Goal: Task Accomplishment & Management: Manage account settings

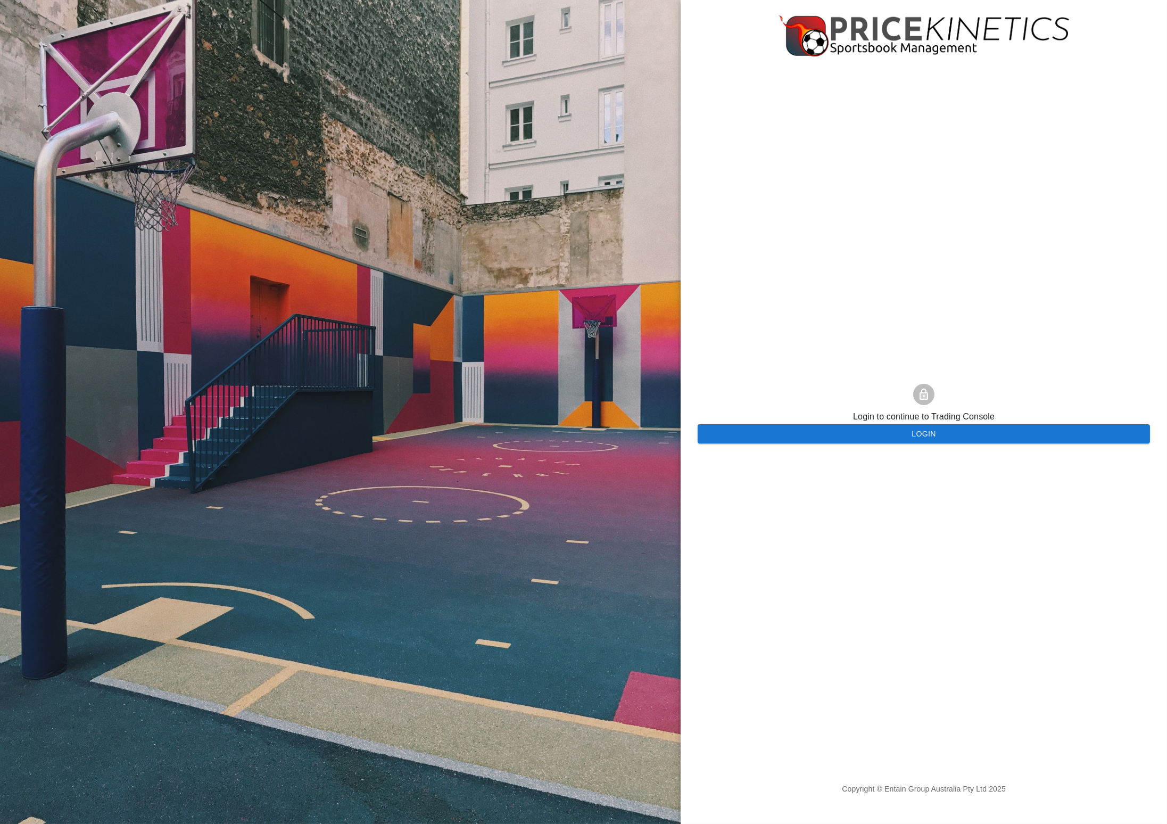
click at [780, 431] on button "Login" at bounding box center [924, 434] width 452 height 20
click at [752, 434] on button "Login" at bounding box center [924, 434] width 452 height 20
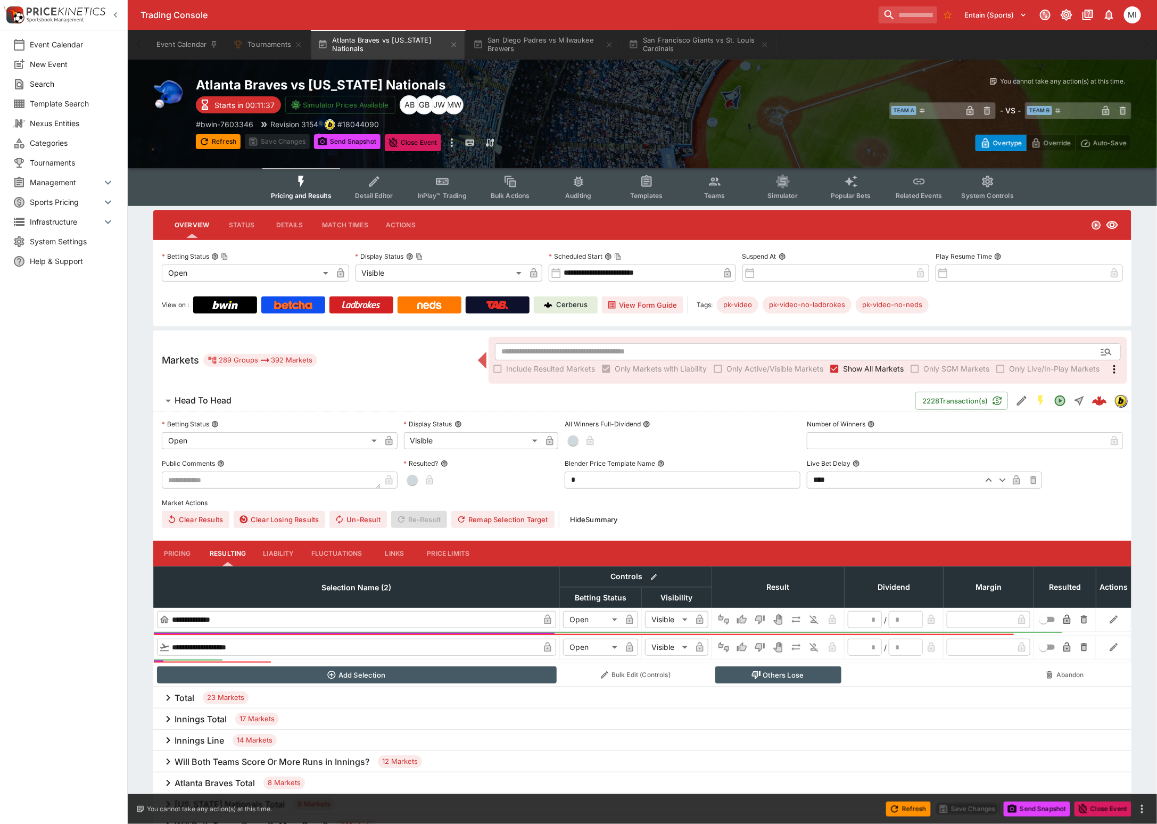
click at [560, 307] on p "Cerberus" at bounding box center [572, 305] width 31 height 11
click at [112, 16] on icon "button" at bounding box center [115, 15] width 11 height 11
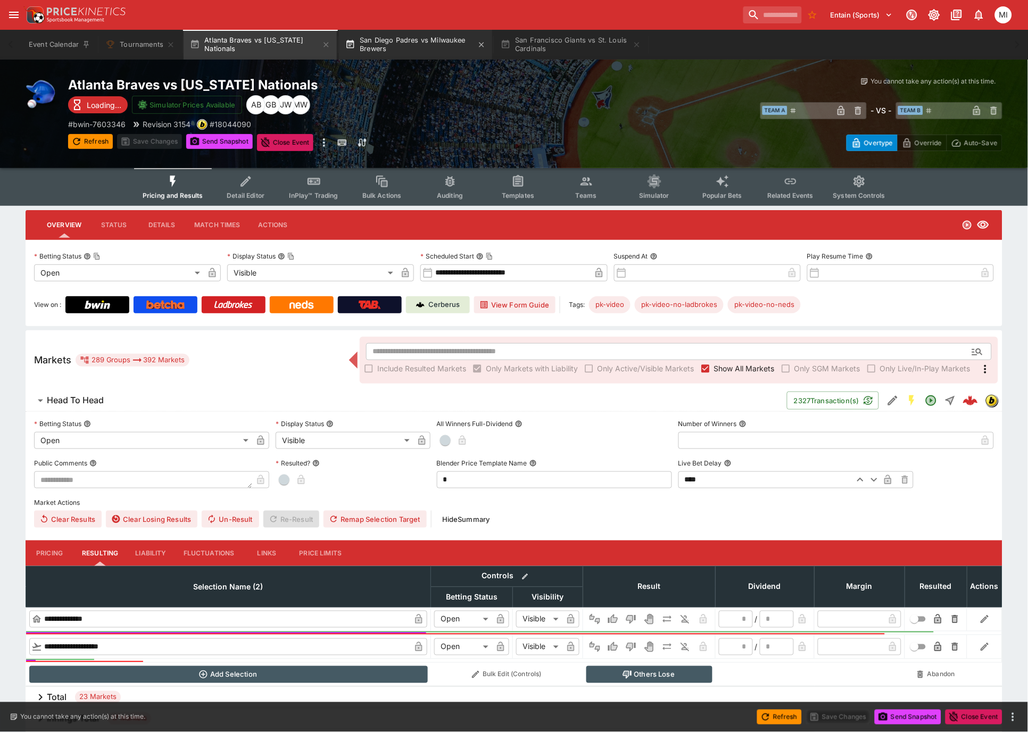
click at [407, 32] on button "San Diego Padres vs Milwaukee Brewers" at bounding box center [415, 45] width 153 height 30
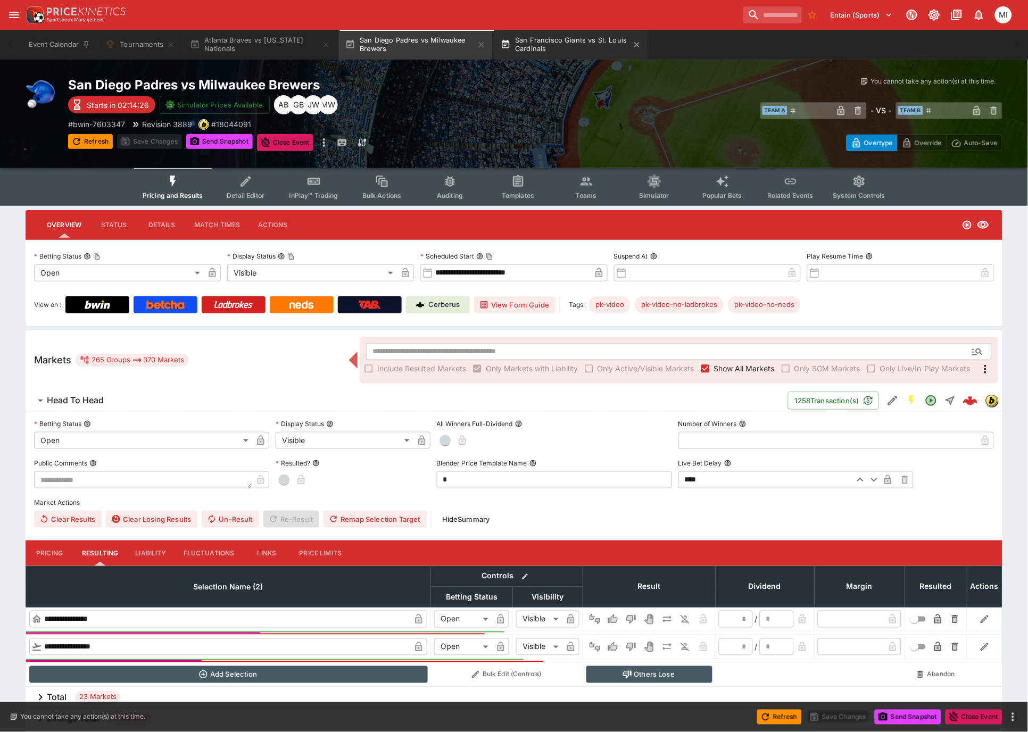
click at [566, 43] on button "San Francisco Giants vs St. Louis Cardinals" at bounding box center [570, 45] width 153 height 30
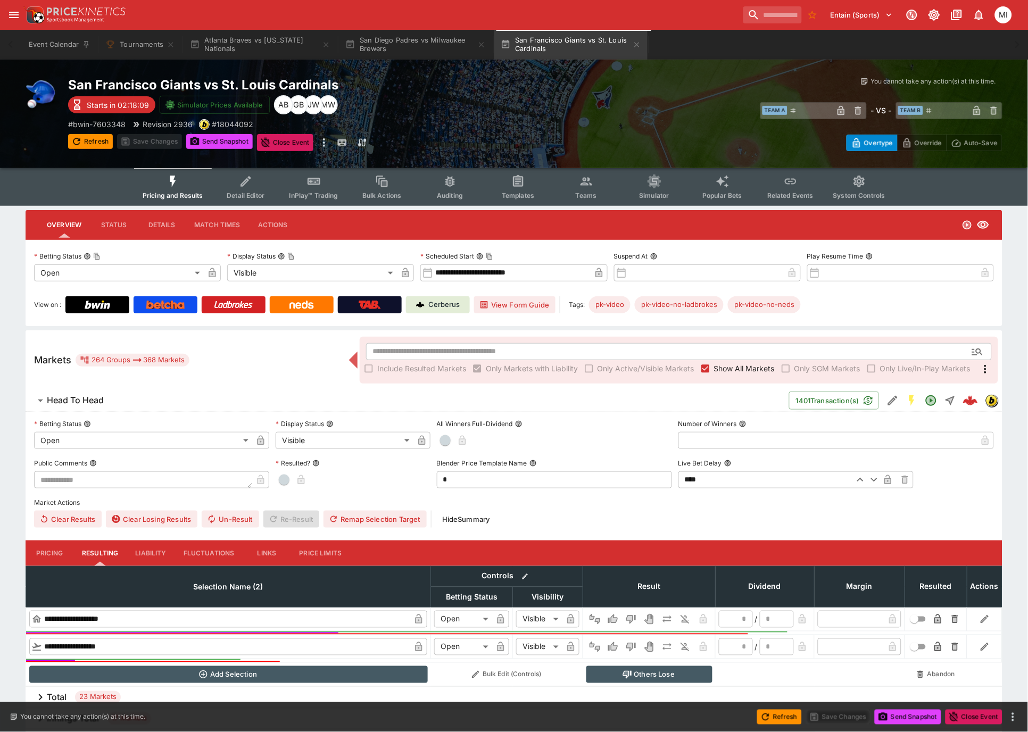
click at [290, 2] on div "Entain (Sports) MI" at bounding box center [514, 15] width 1028 height 30
click at [13, 18] on icon "open drawer" at bounding box center [13, 15] width 13 height 13
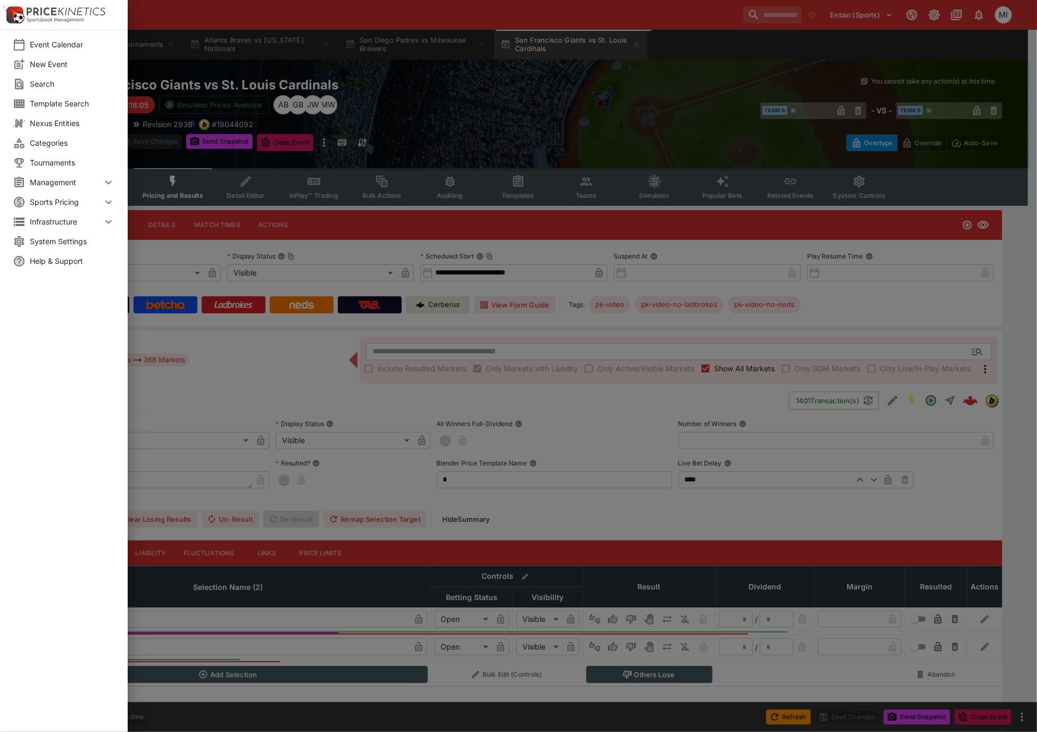
click at [57, 237] on span "System Settings" at bounding box center [72, 241] width 85 height 11
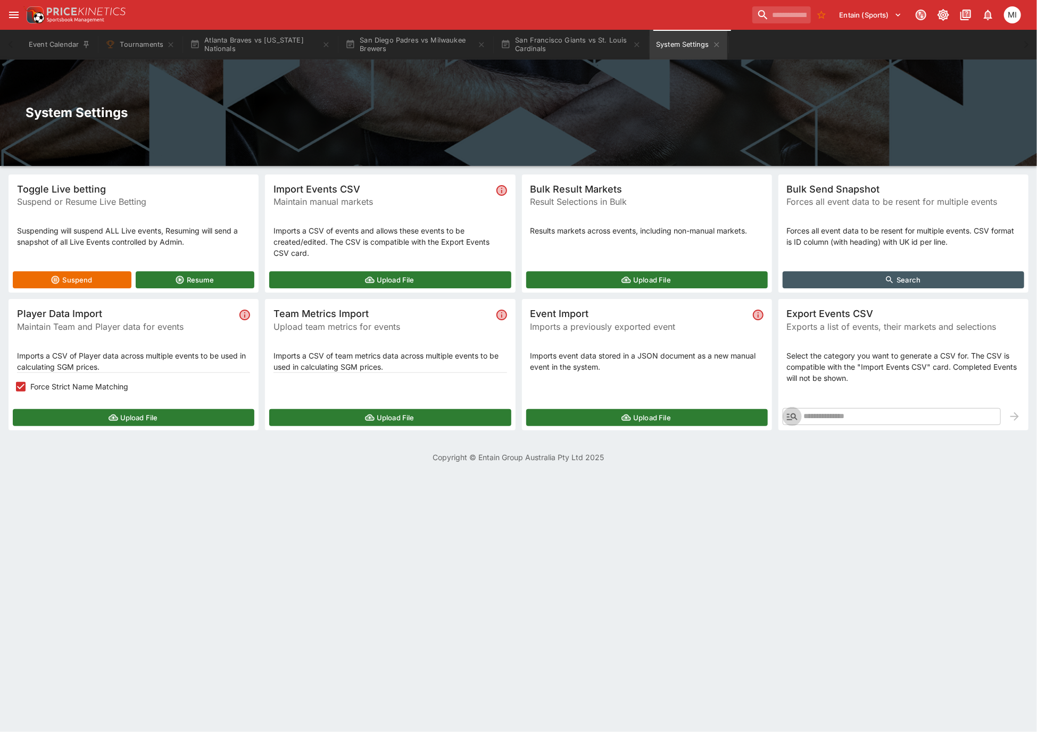
click at [792, 416] on icon "button" at bounding box center [792, 416] width 13 height 13
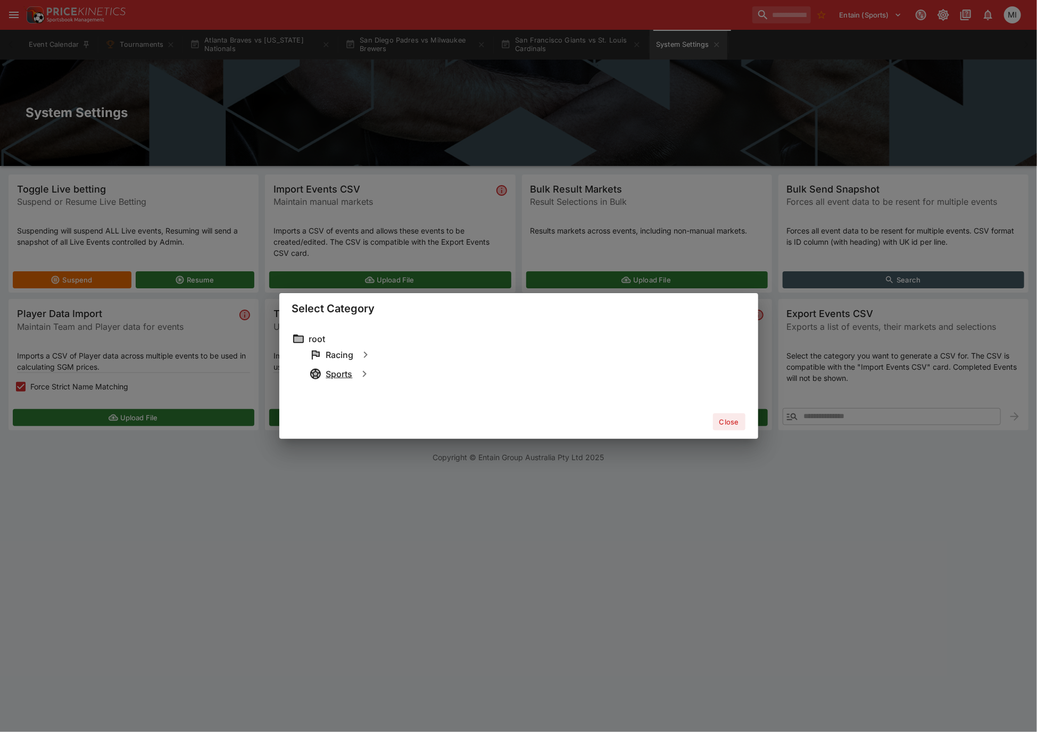
click at [338, 370] on h6 "Sports" at bounding box center [339, 374] width 27 height 11
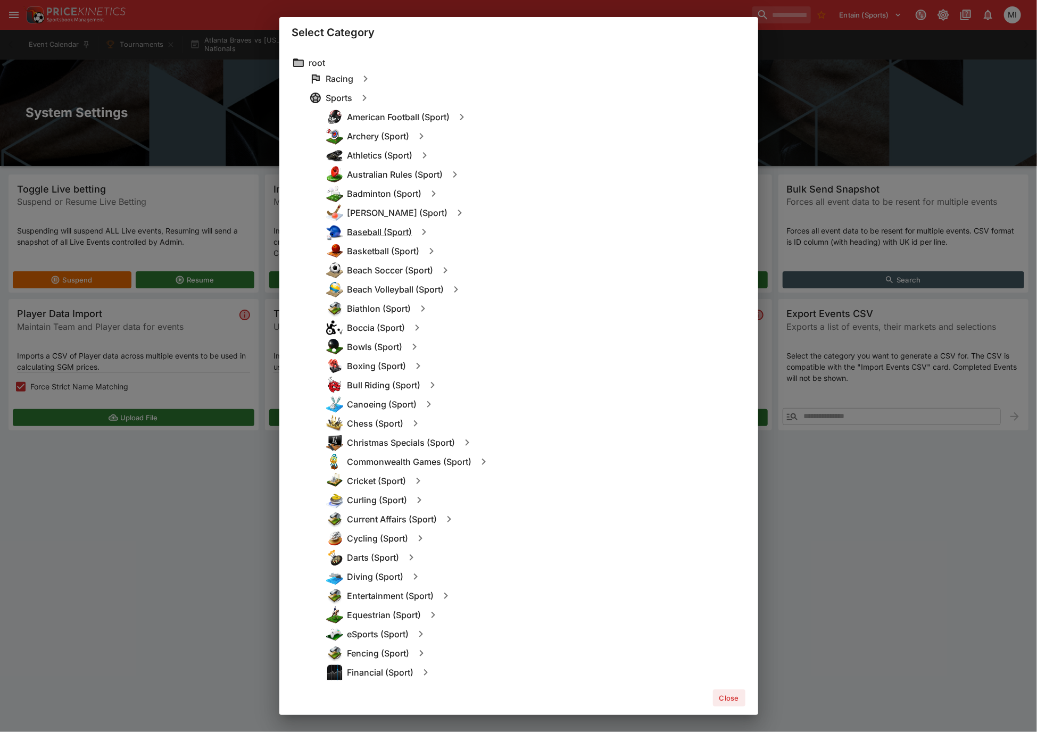
click at [385, 233] on h6 "Baseball (Sport)" at bounding box center [379, 232] width 65 height 11
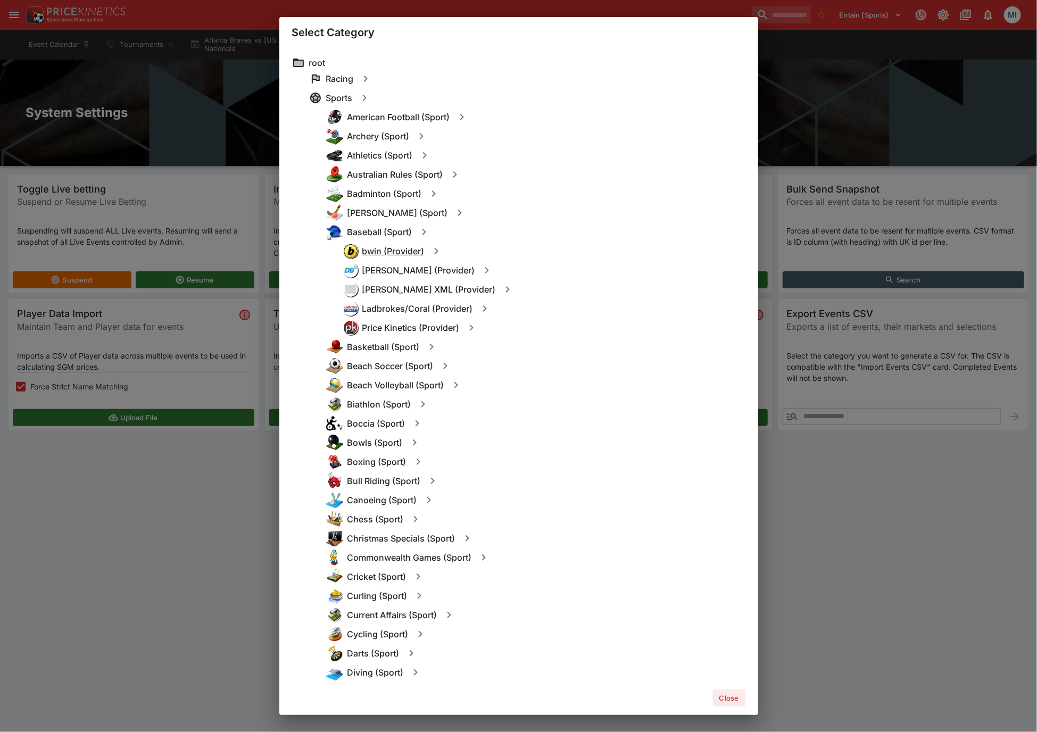
click at [378, 253] on h6 "bwin (Provider)" at bounding box center [393, 251] width 62 height 11
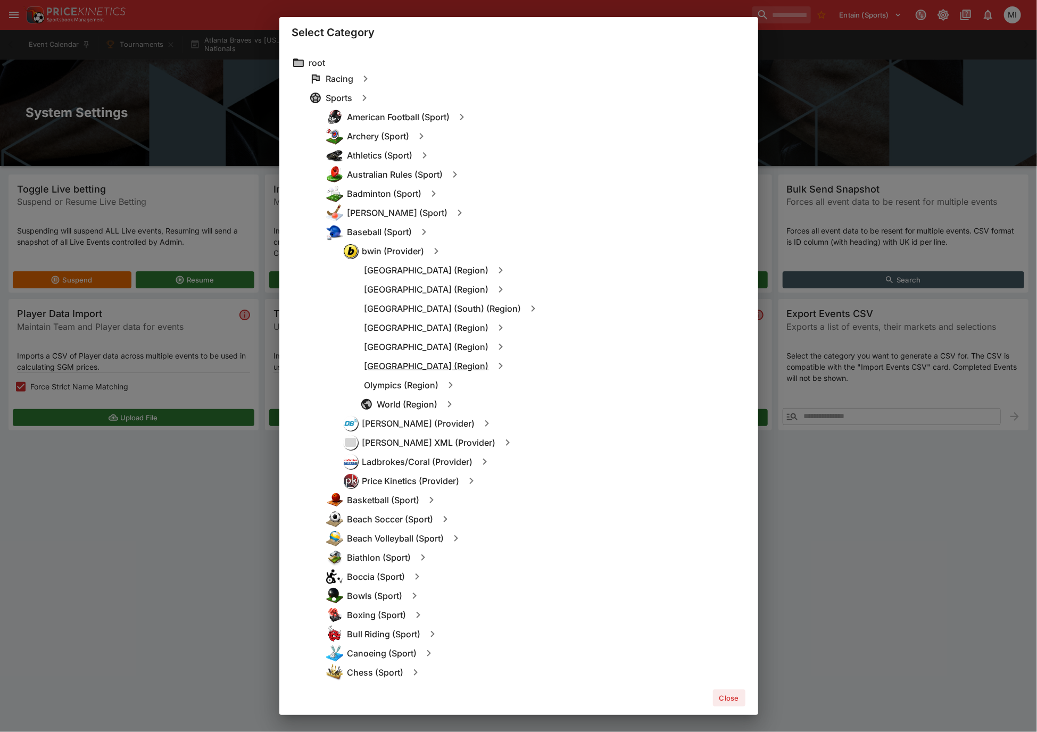
click at [395, 366] on h6 "North America (Region)" at bounding box center [427, 366] width 125 height 11
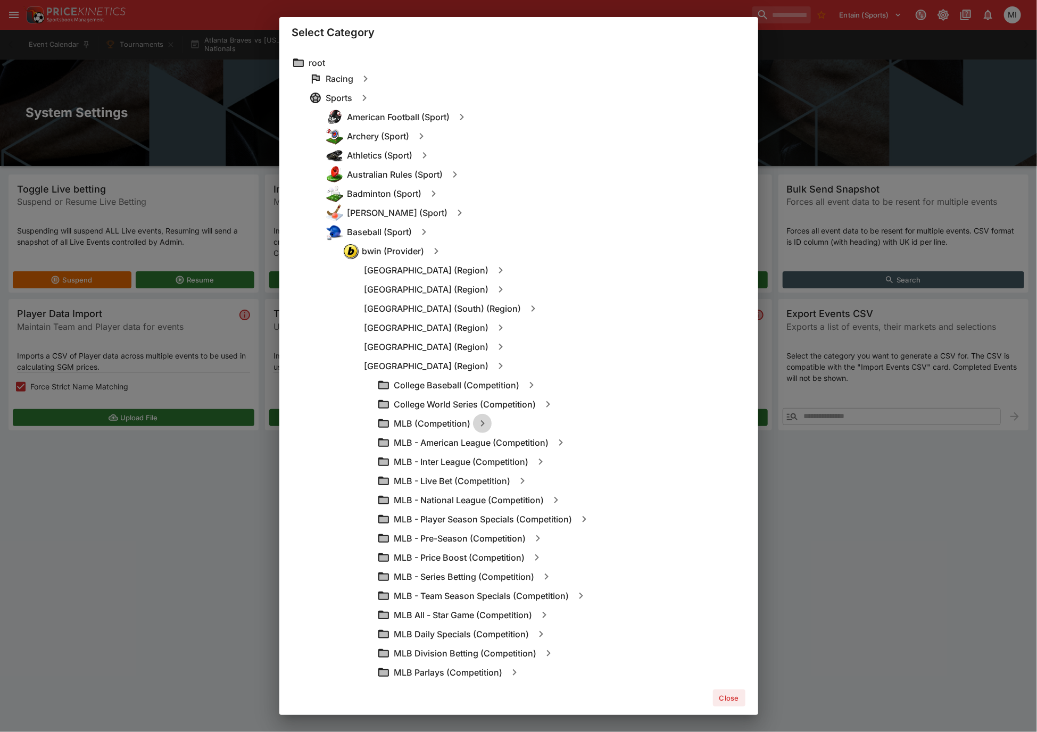
click at [483, 419] on icon "button" at bounding box center [482, 423] width 13 height 13
type input "**********"
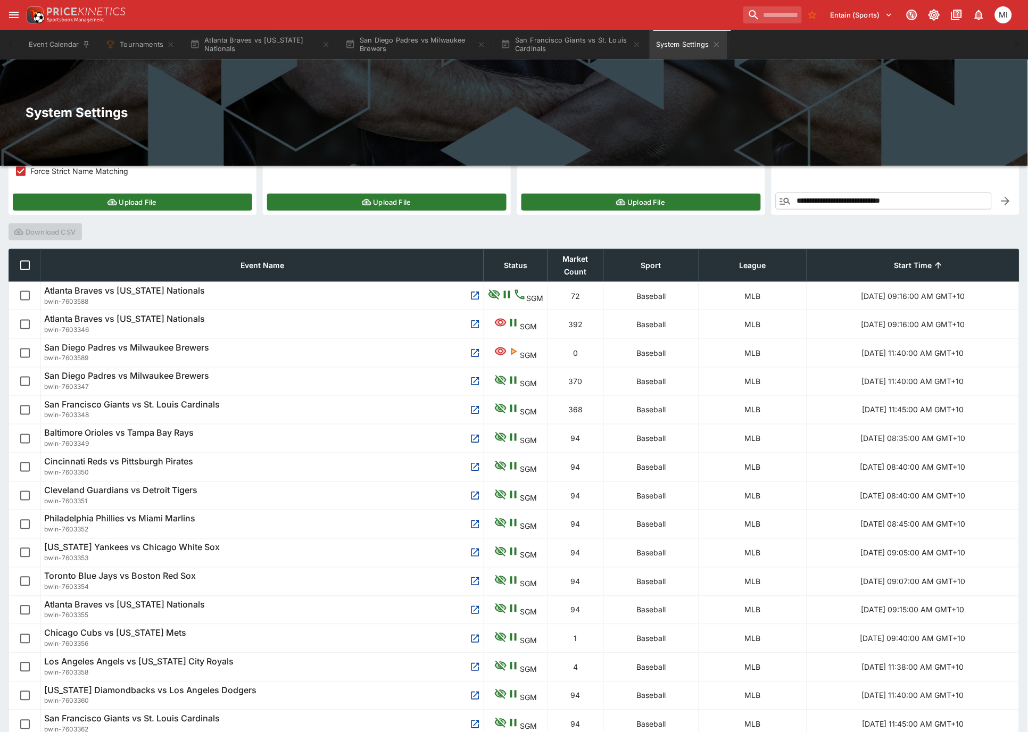
scroll to position [236, 0]
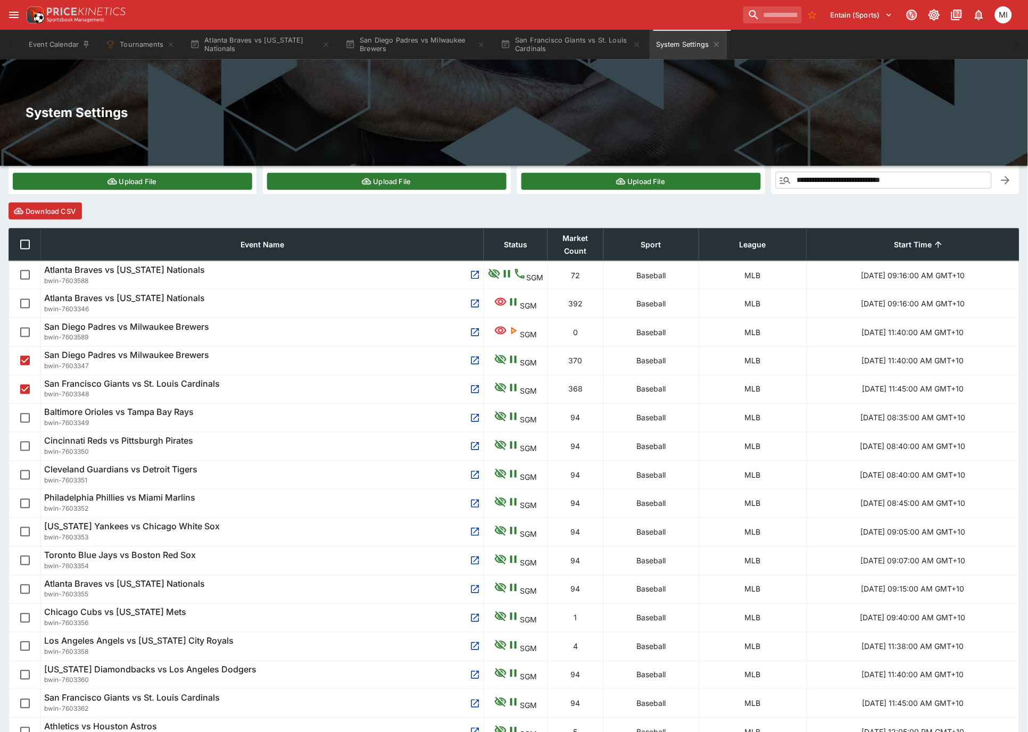
click at [54, 209] on button "Download CSV" at bounding box center [45, 211] width 73 height 17
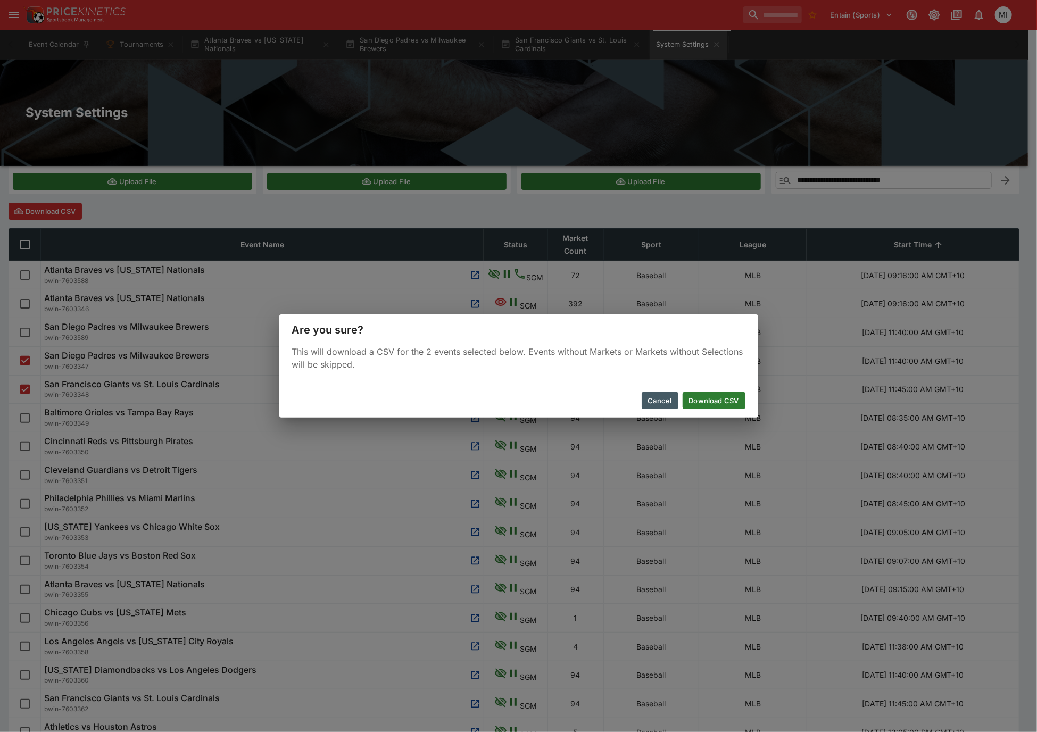
click at [698, 397] on button "Download CSV" at bounding box center [714, 400] width 63 height 17
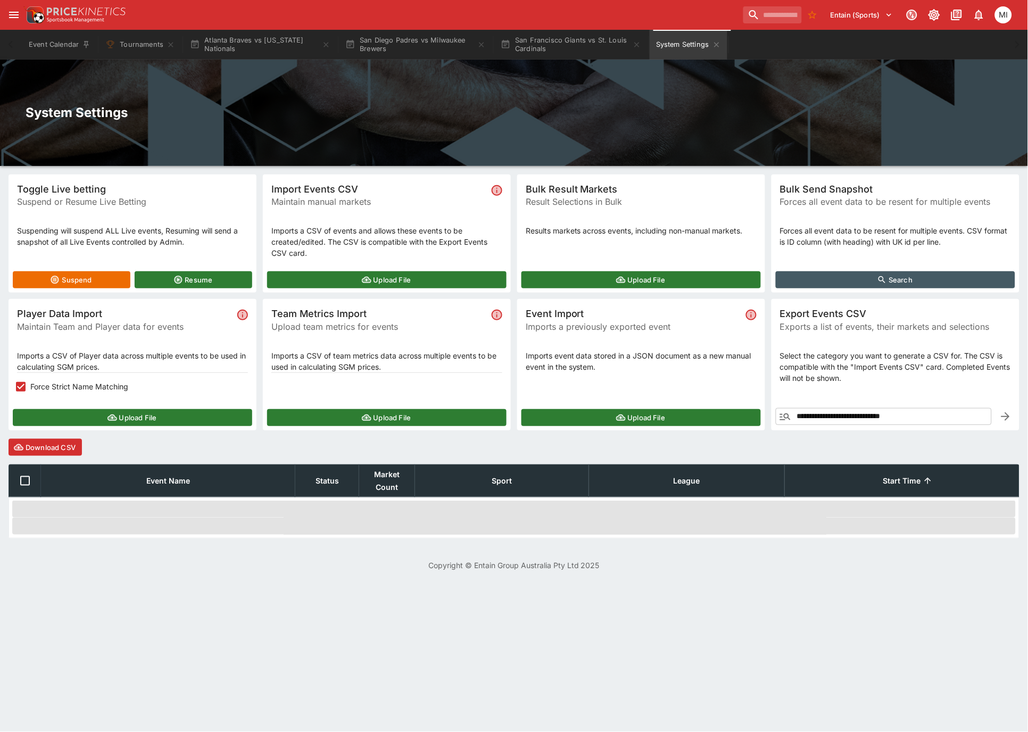
scroll to position [0, 0]
click at [75, 418] on button "Upload File" at bounding box center [134, 417] width 242 height 17
click at [95, 412] on button "Upload File" at bounding box center [134, 417] width 242 height 17
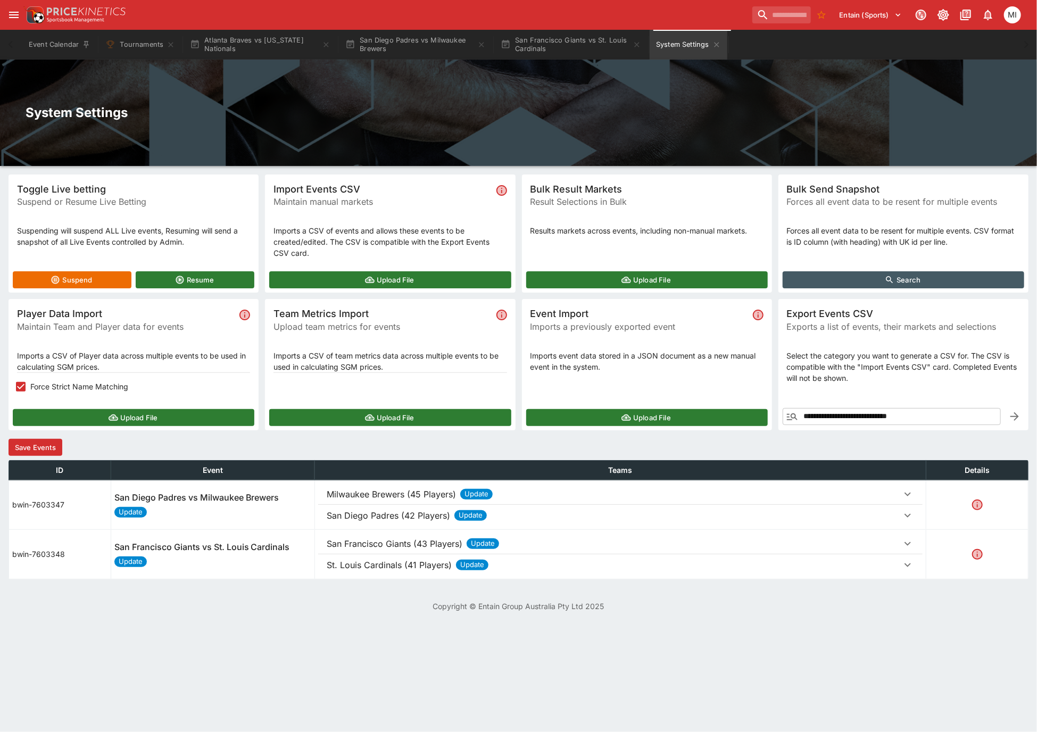
click at [53, 449] on button "Save Events" at bounding box center [36, 447] width 54 height 17
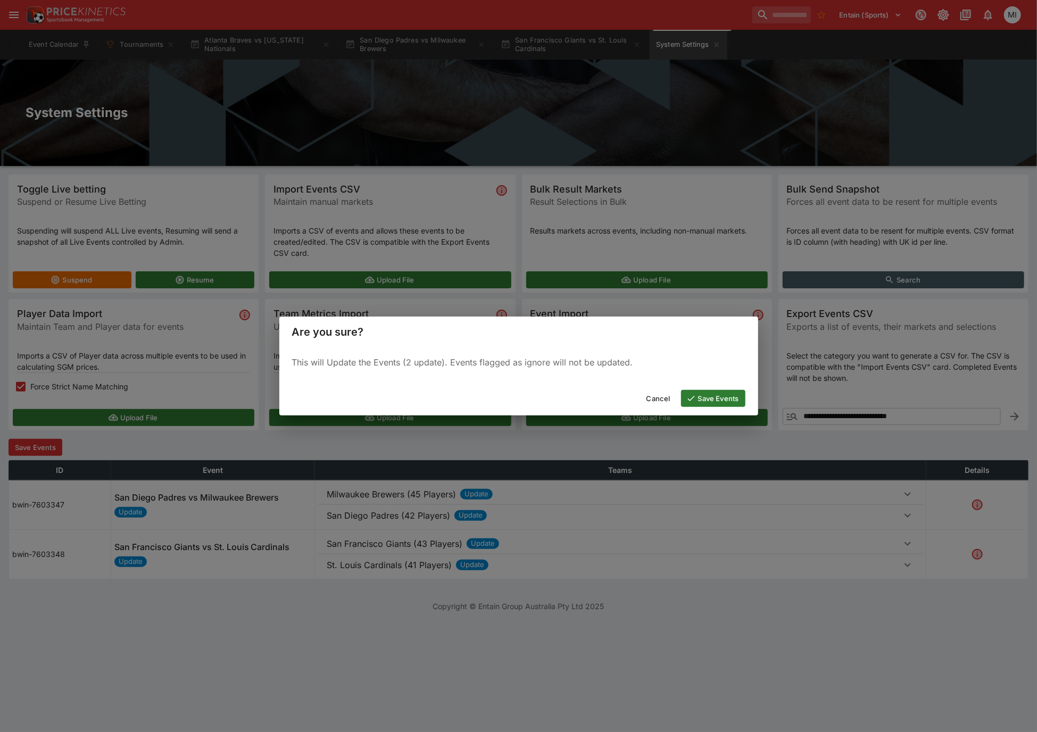
click at [701, 396] on button "Save Events" at bounding box center [713, 398] width 64 height 17
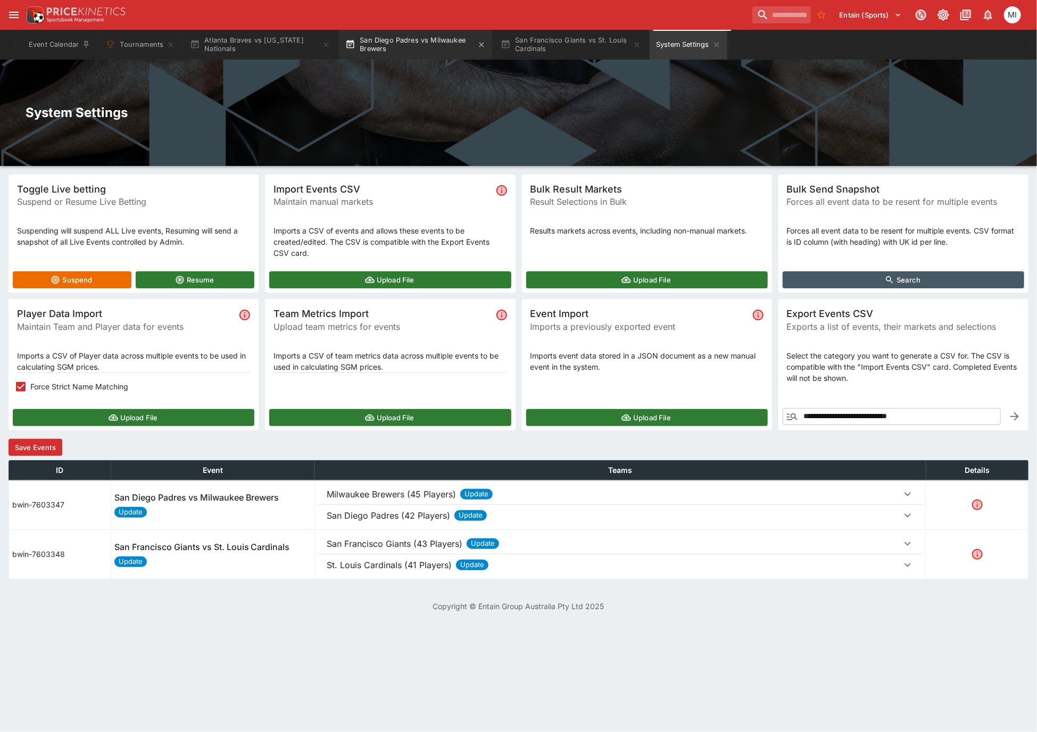
click at [428, 51] on button "San Diego Padres vs Milwaukee Brewers" at bounding box center [415, 45] width 153 height 30
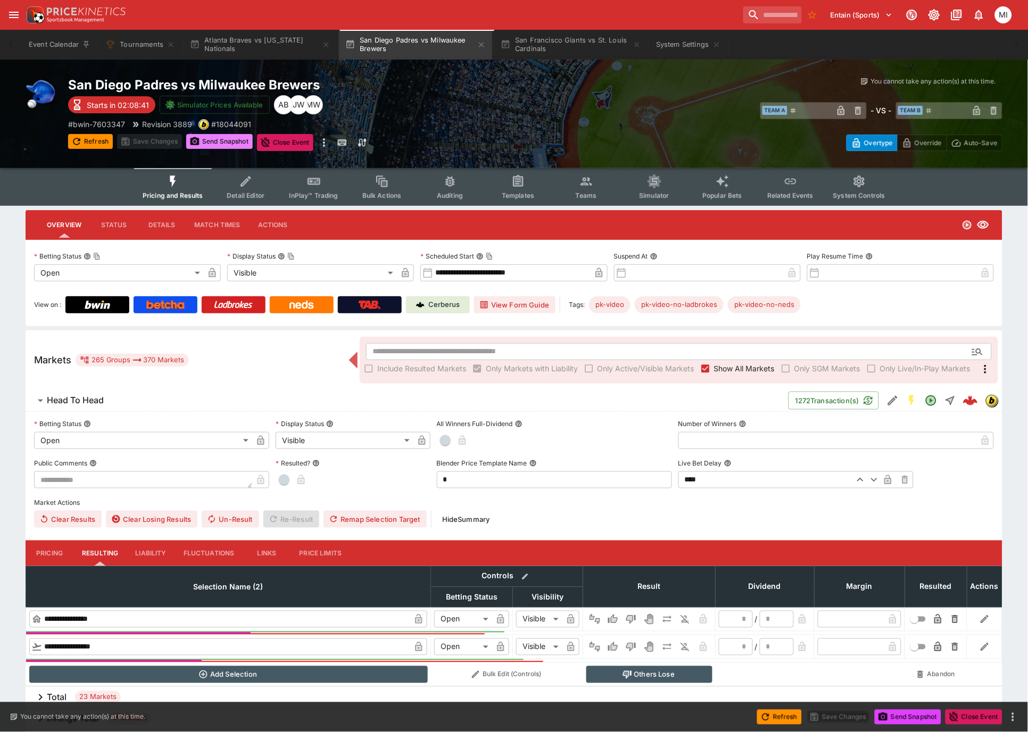
click at [237, 137] on button "Send Snapshot" at bounding box center [219, 141] width 67 height 15
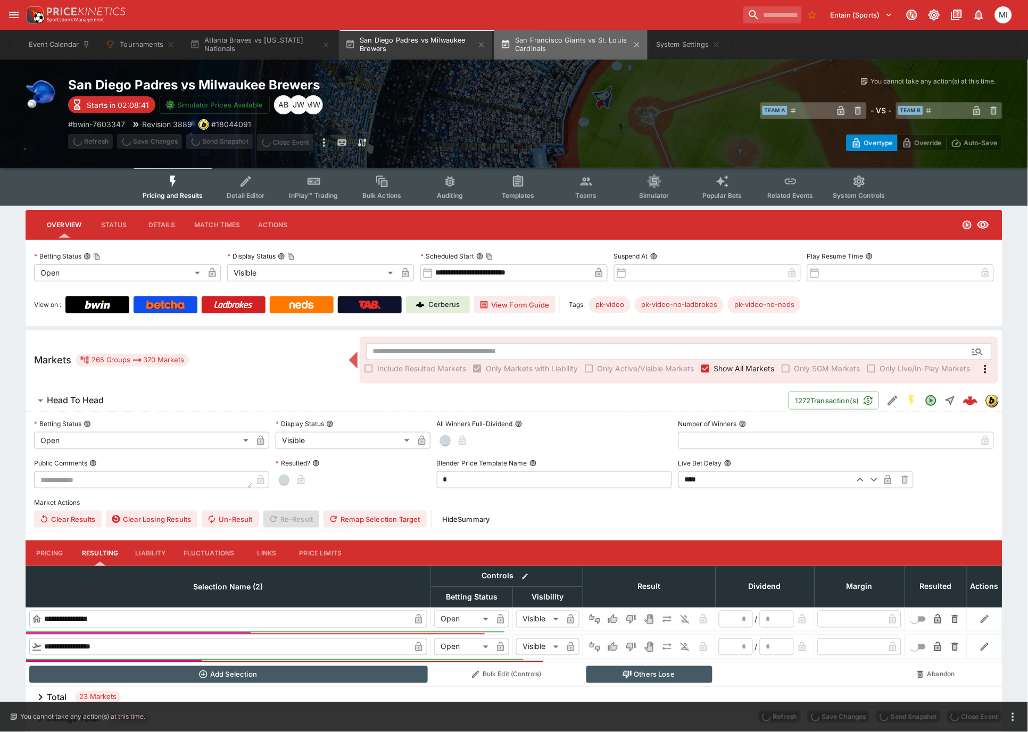
click at [585, 38] on button "San Francisco Giants vs St. Louis Cardinals" at bounding box center [570, 45] width 153 height 30
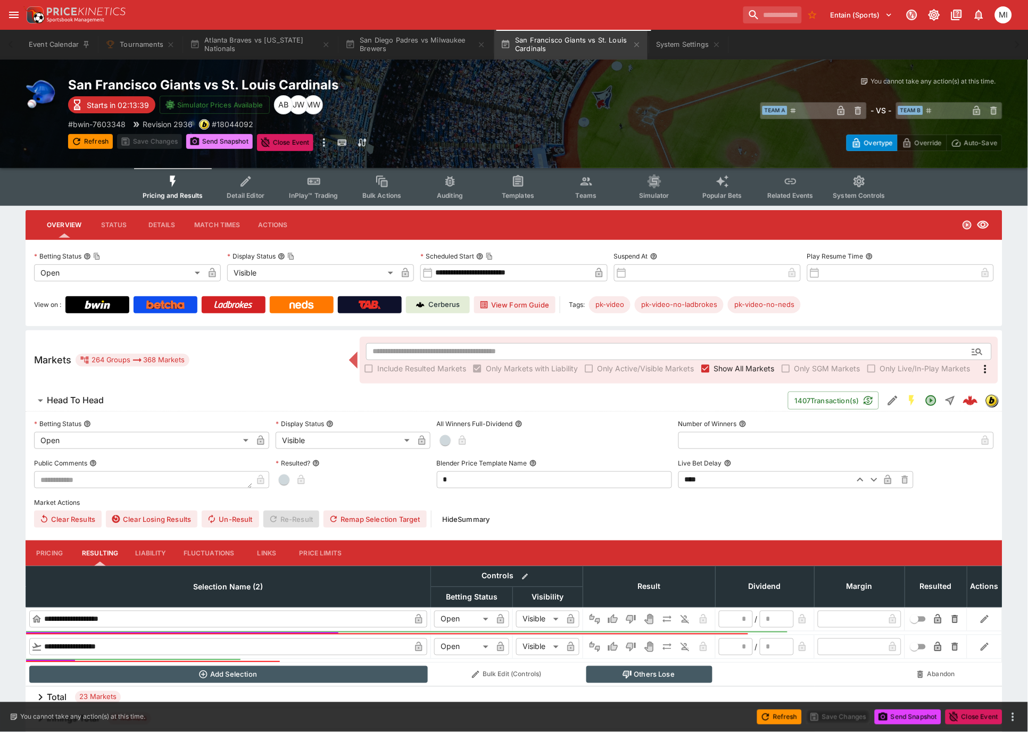
click at [233, 137] on button "Send Snapshot" at bounding box center [219, 141] width 67 height 15
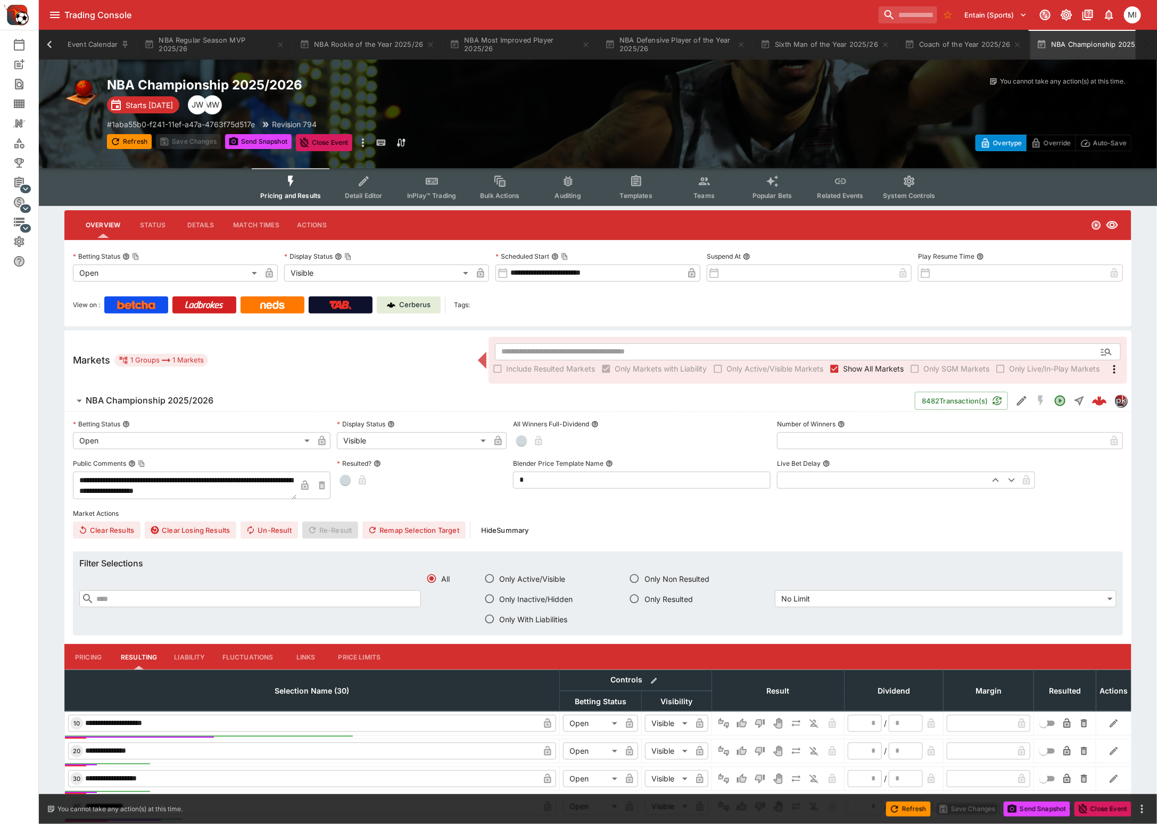
scroll to position [0, 36]
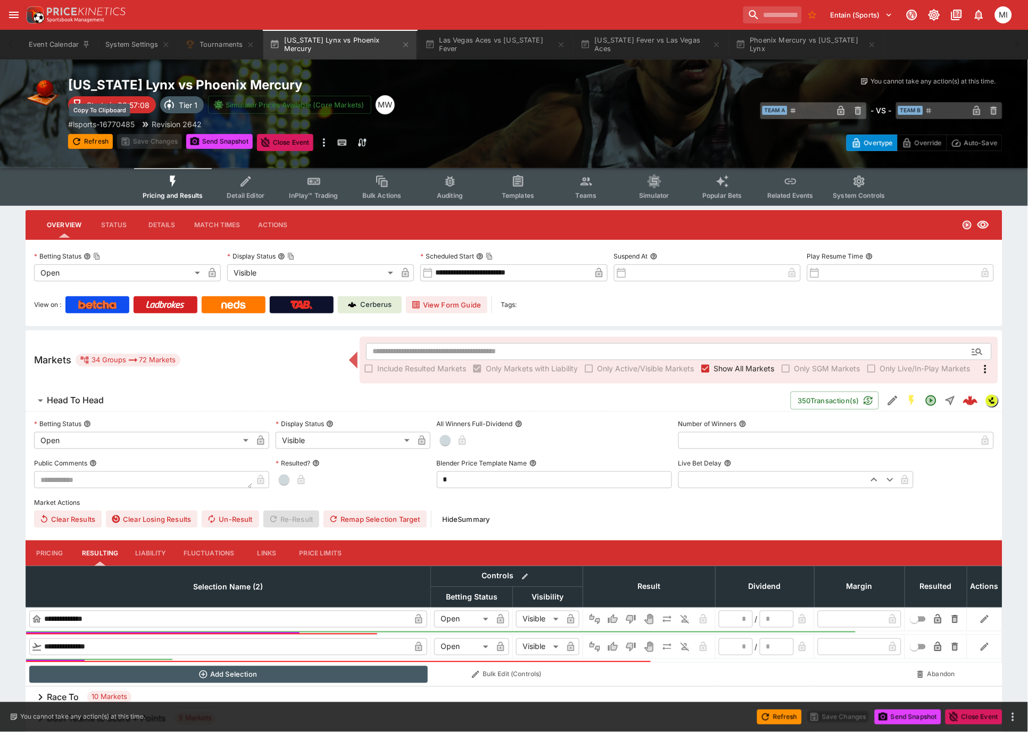
click at [115, 125] on p "# lsports-16770485" at bounding box center [101, 124] width 67 height 11
click at [508, 54] on button "Las Vegas Aces vs Indiana Fever" at bounding box center [495, 45] width 153 height 30
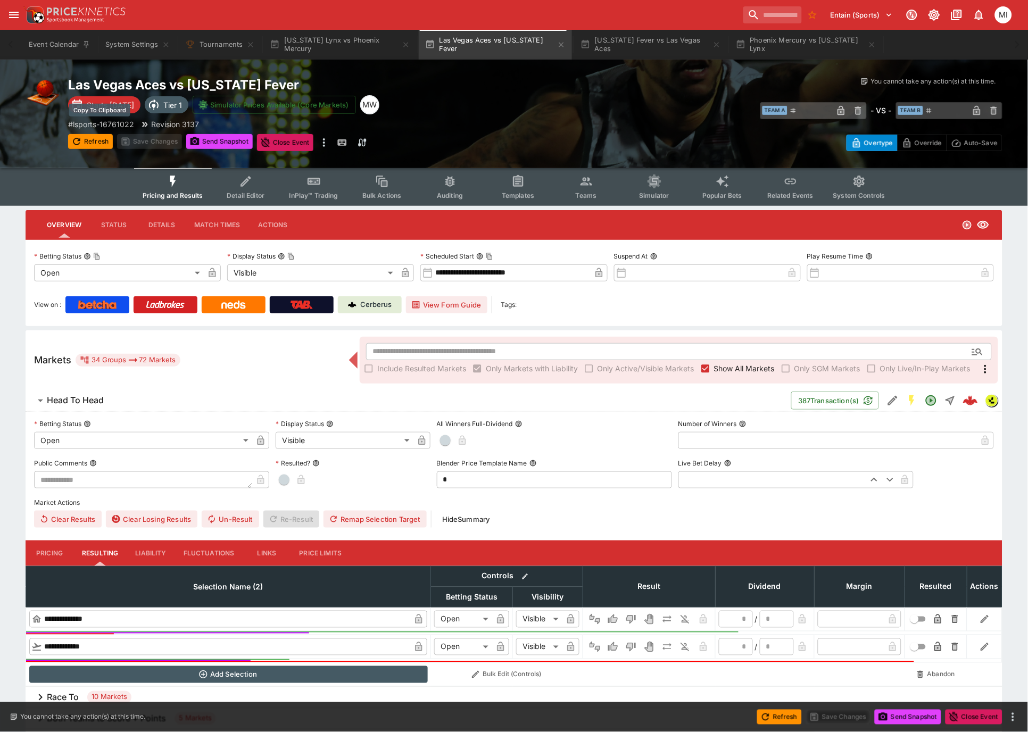
click at [113, 123] on p "# lsports-16761022" at bounding box center [101, 124] width 66 height 11
click at [120, 37] on button "System Settings" at bounding box center [137, 45] width 77 height 30
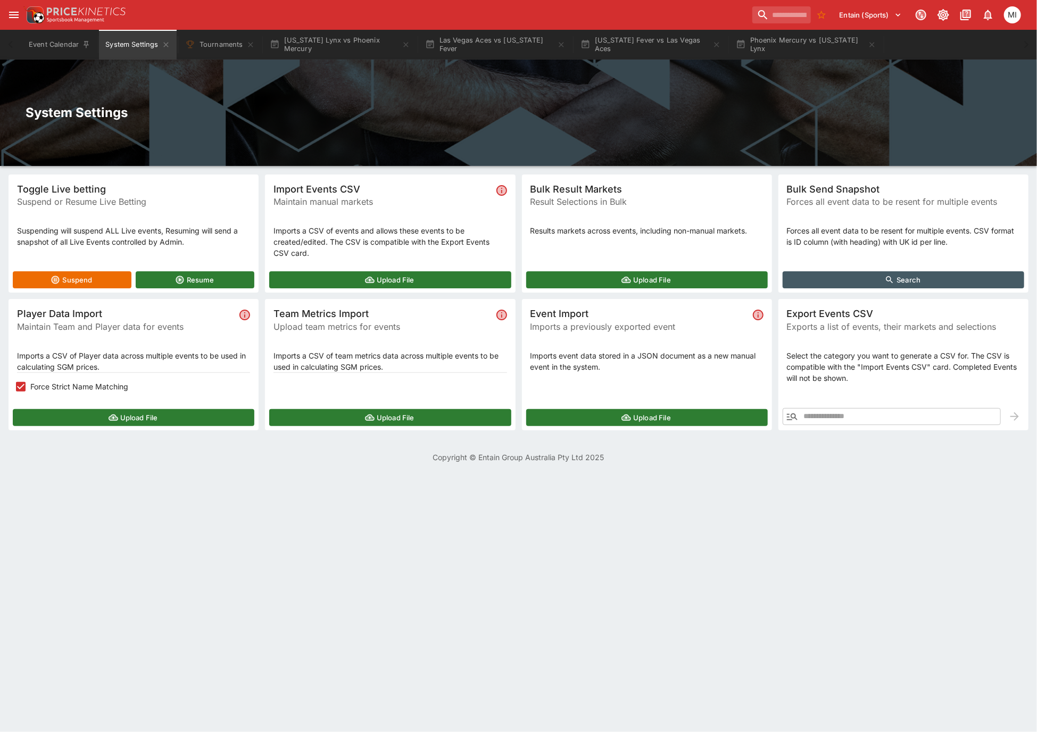
click at [129, 411] on button "Upload File" at bounding box center [134, 417] width 242 height 17
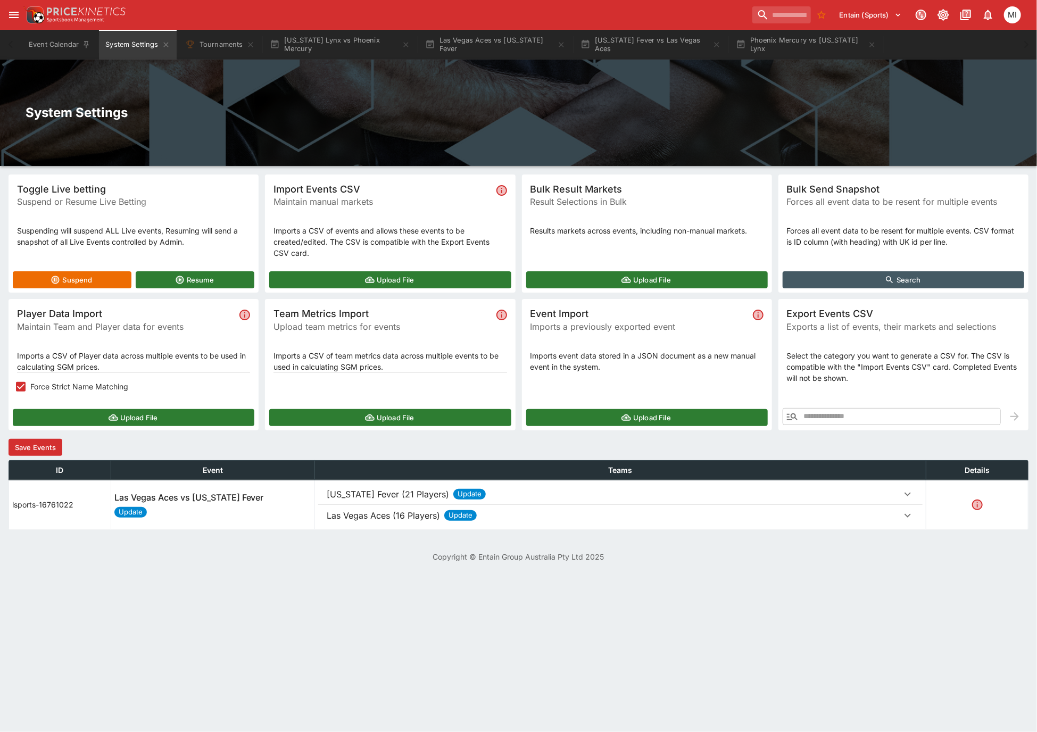
click at [47, 439] on button "Save Events" at bounding box center [36, 447] width 54 height 17
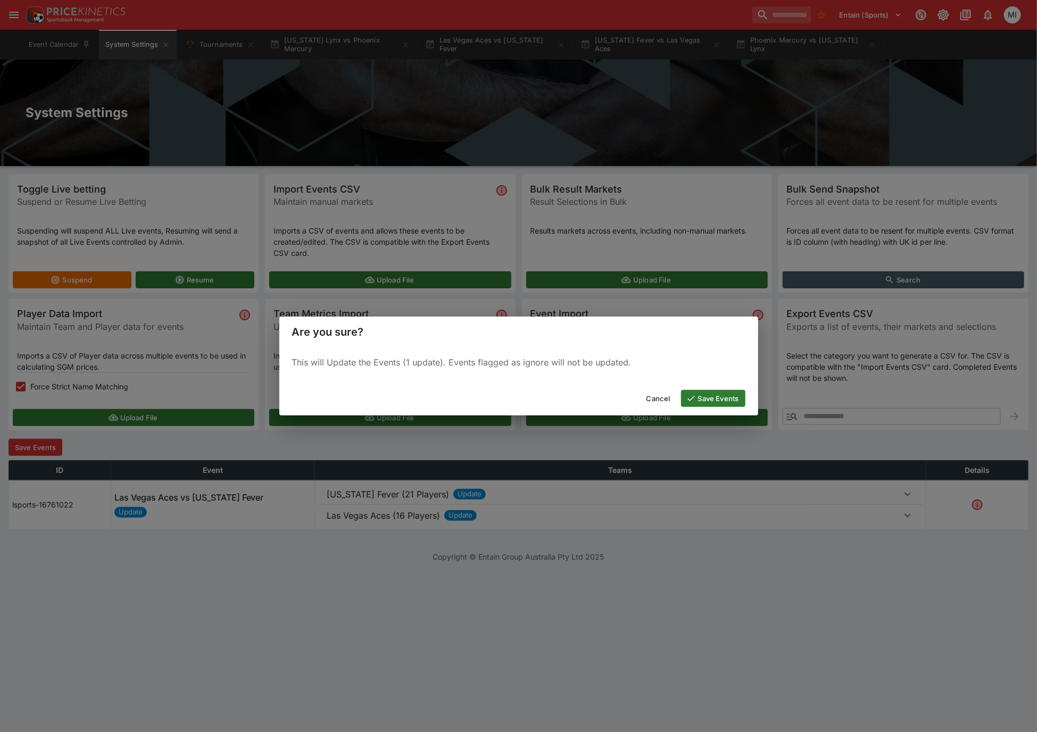
click at [698, 394] on button "Save Events" at bounding box center [713, 398] width 64 height 17
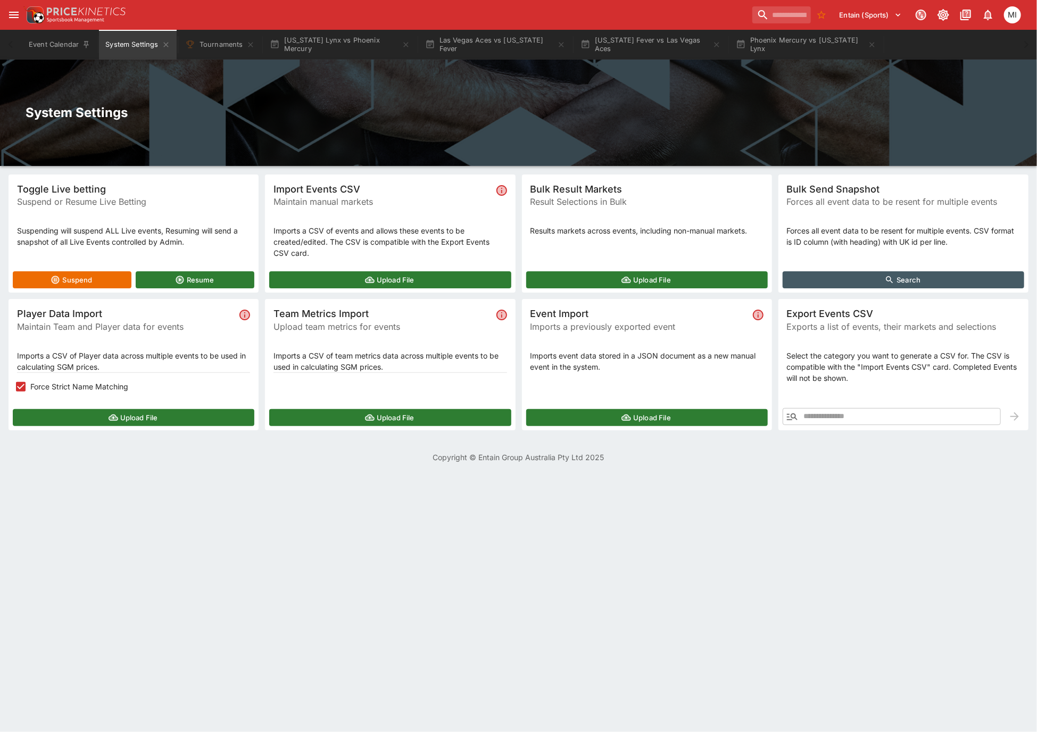
click at [162, 415] on button "Upload File" at bounding box center [134, 417] width 242 height 17
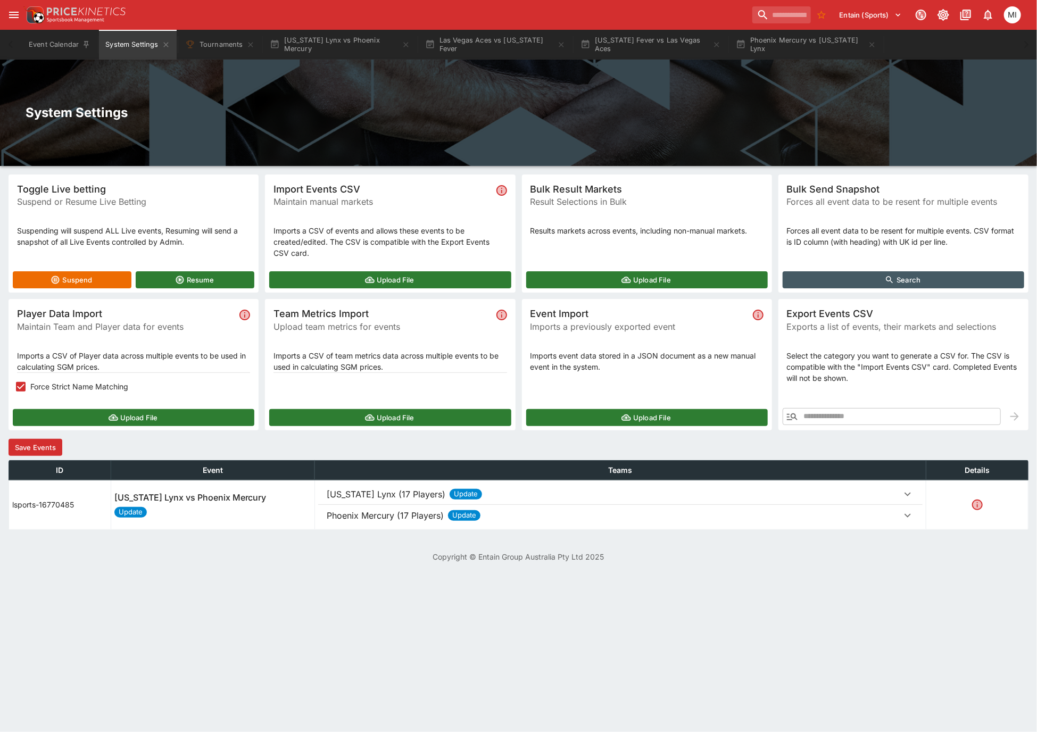
click at [41, 443] on button "Save Events" at bounding box center [36, 447] width 54 height 17
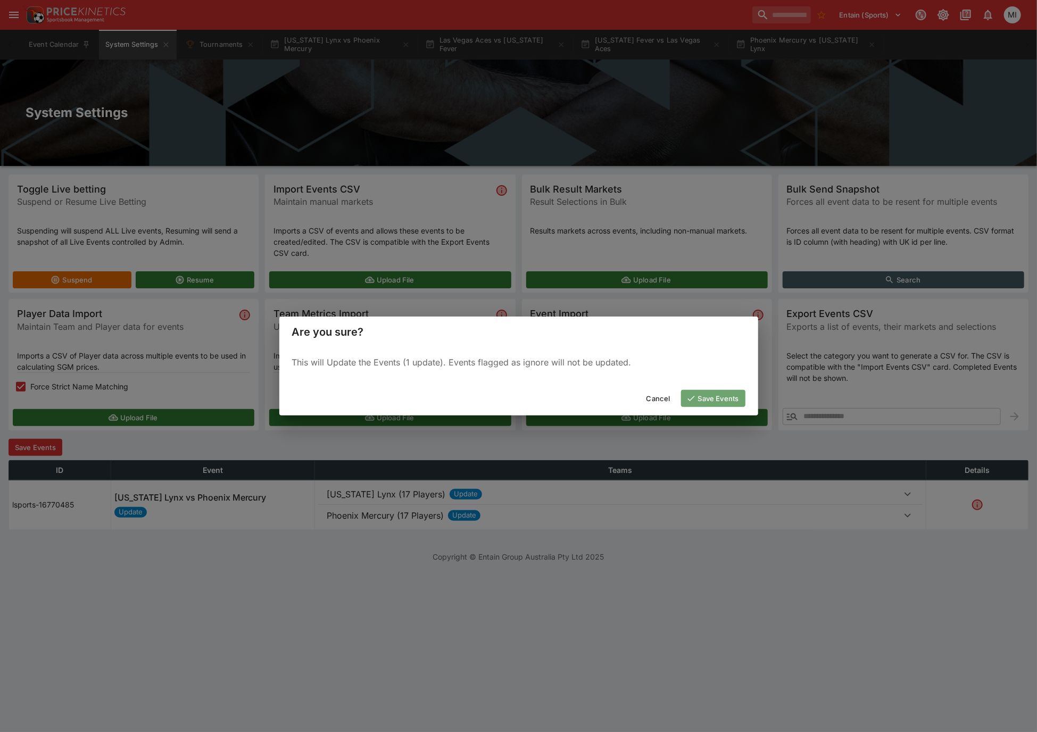
click at [698, 398] on button "Save Events" at bounding box center [713, 398] width 64 height 17
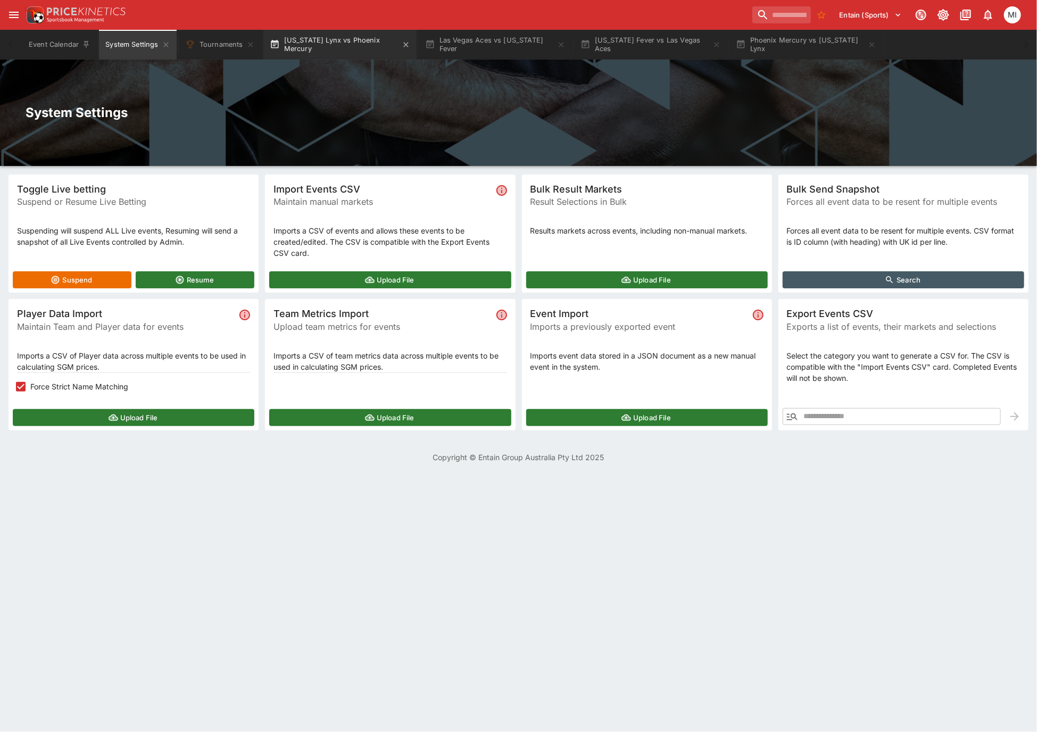
click at [305, 37] on button "Minnesota Lynx vs Phoenix Mercury" at bounding box center [339, 45] width 153 height 30
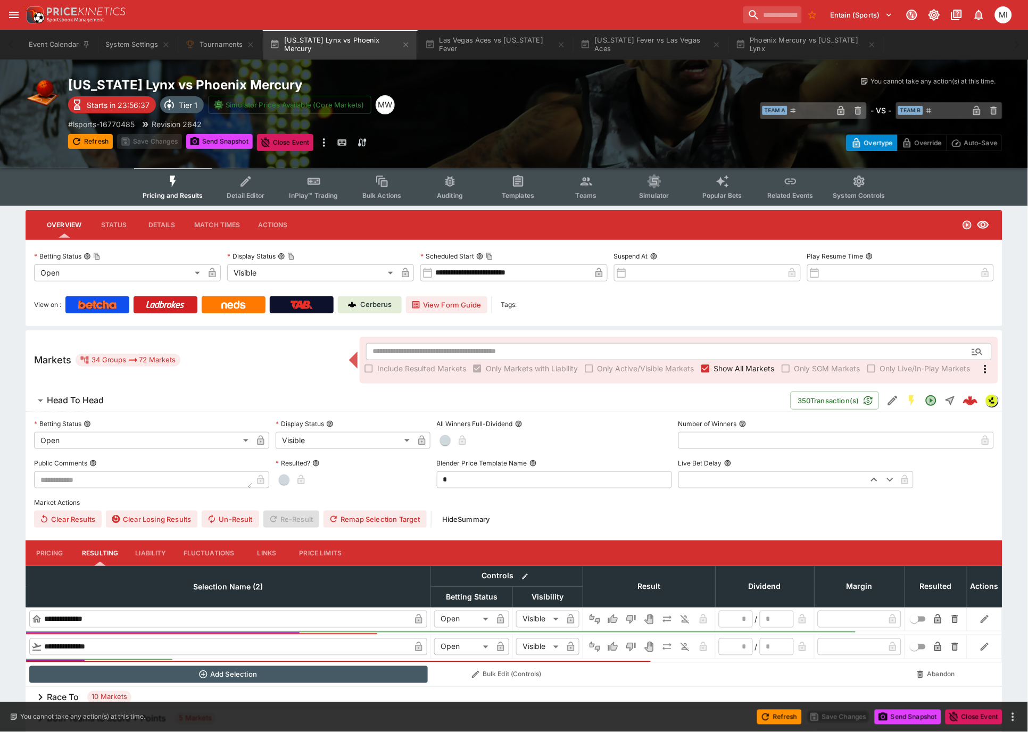
click at [218, 127] on div "# lsports-16770485 Revision 2642" at bounding box center [301, 124] width 467 height 11
click at [216, 137] on button "Send Snapshot" at bounding box center [219, 141] width 67 height 15
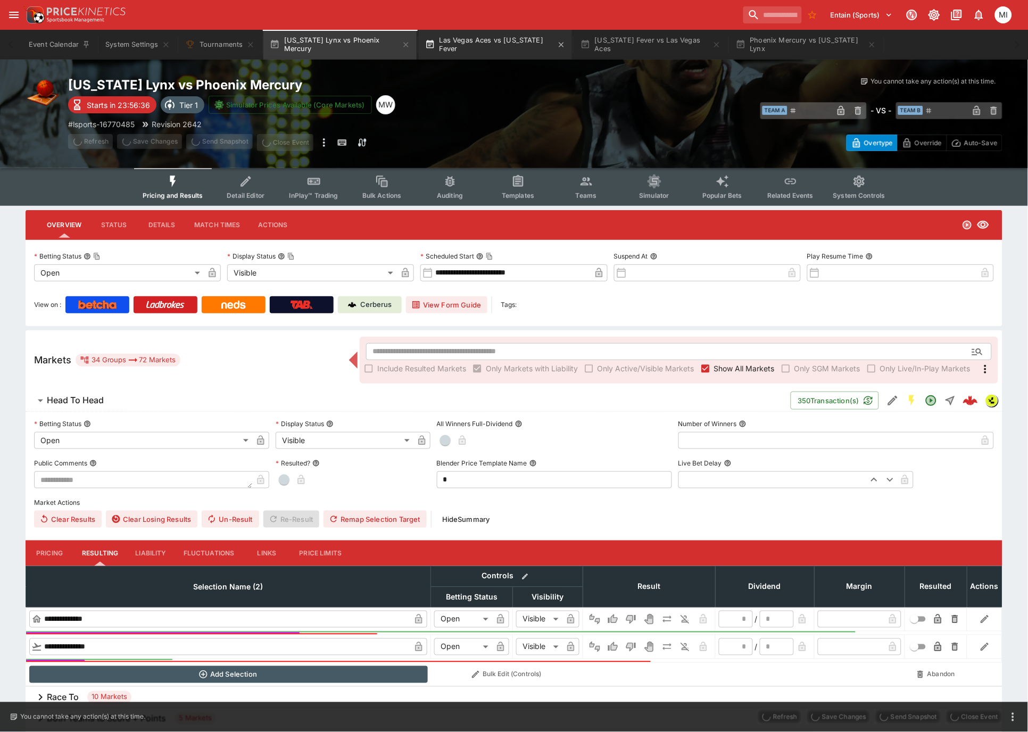
click at [476, 42] on button "Las Vegas Aces vs Indiana Fever" at bounding box center [495, 45] width 153 height 30
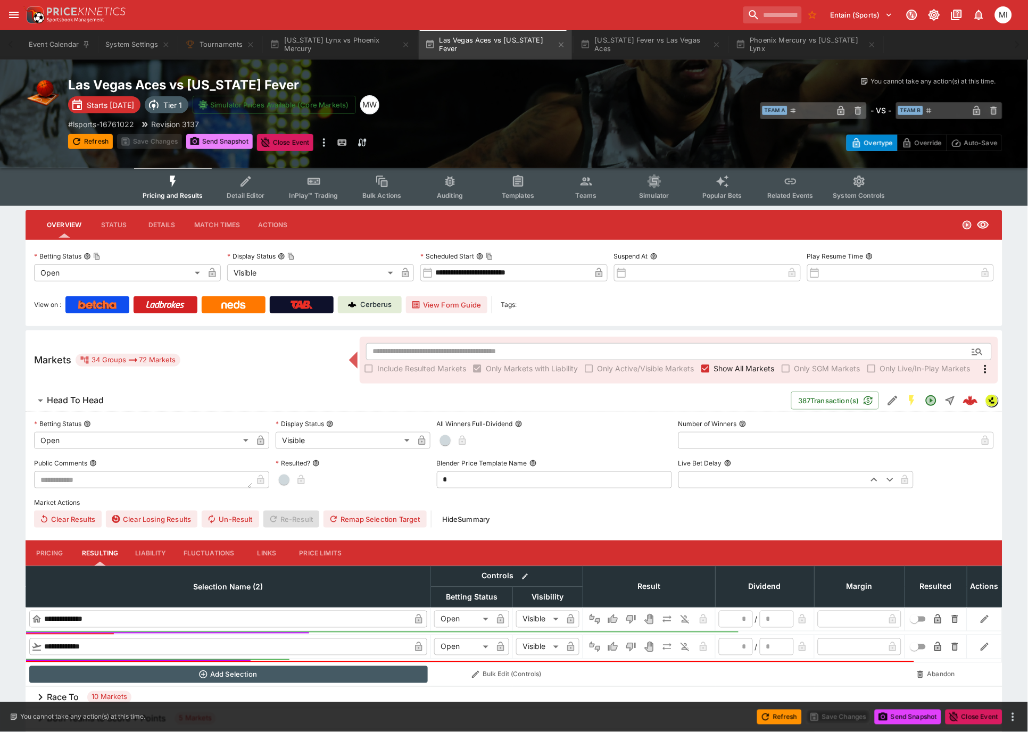
click at [229, 143] on button "Send Snapshot" at bounding box center [219, 141] width 67 height 15
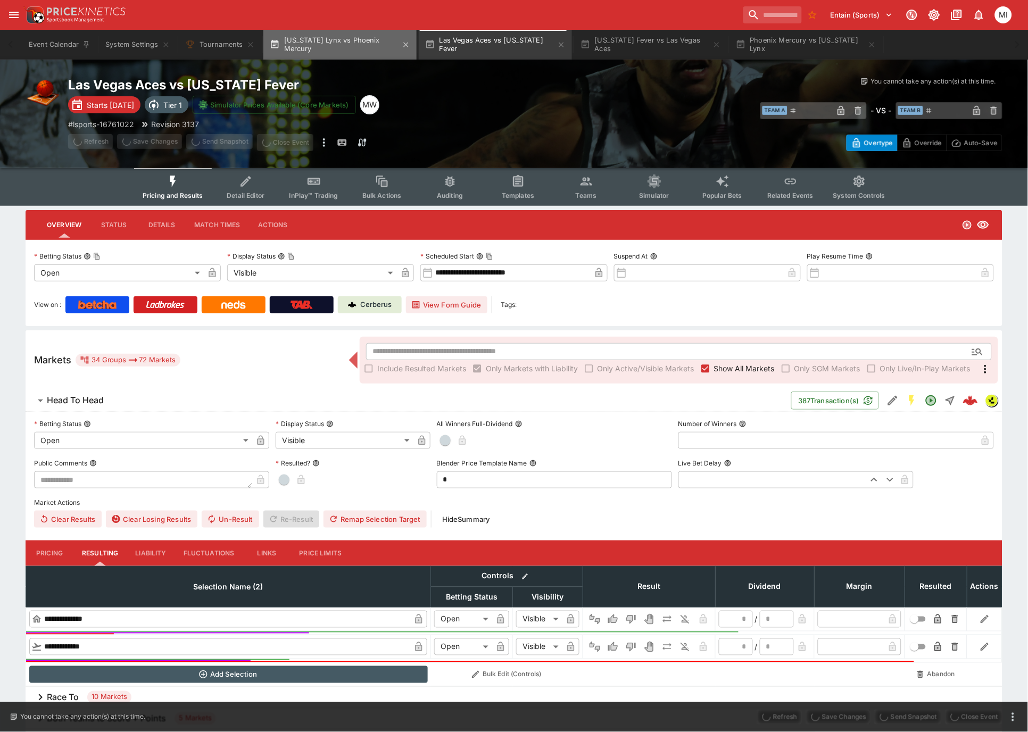
click at [342, 42] on button "Minnesota Lynx vs Phoenix Mercury" at bounding box center [339, 45] width 153 height 30
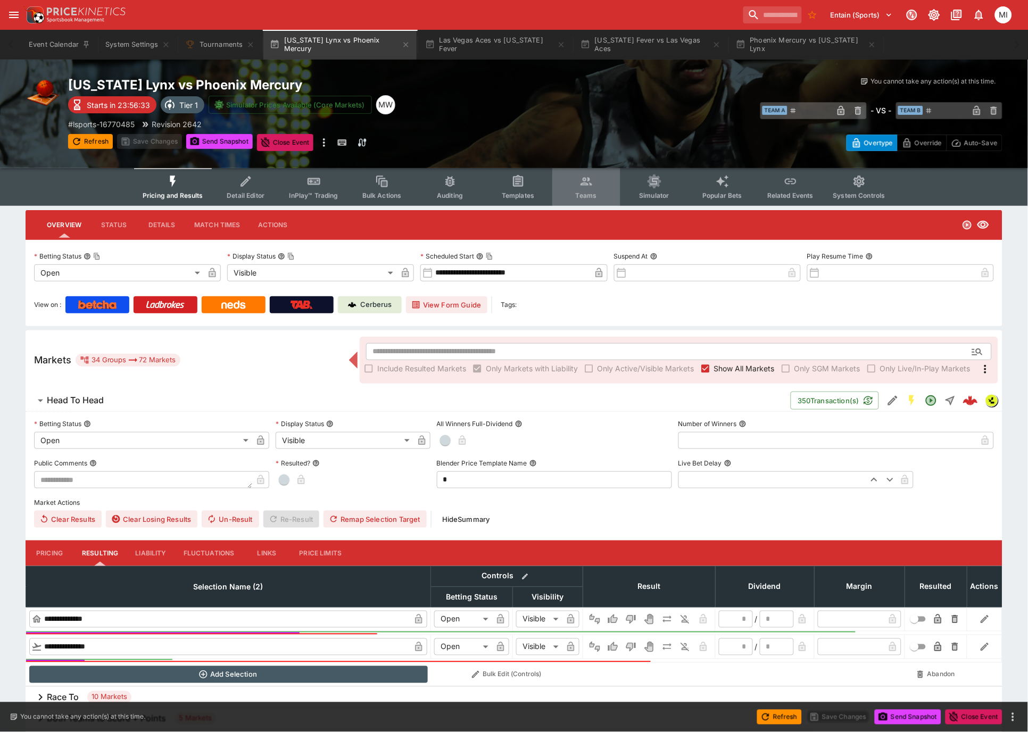
click at [580, 185] on icon "Event type filters" at bounding box center [586, 182] width 14 height 14
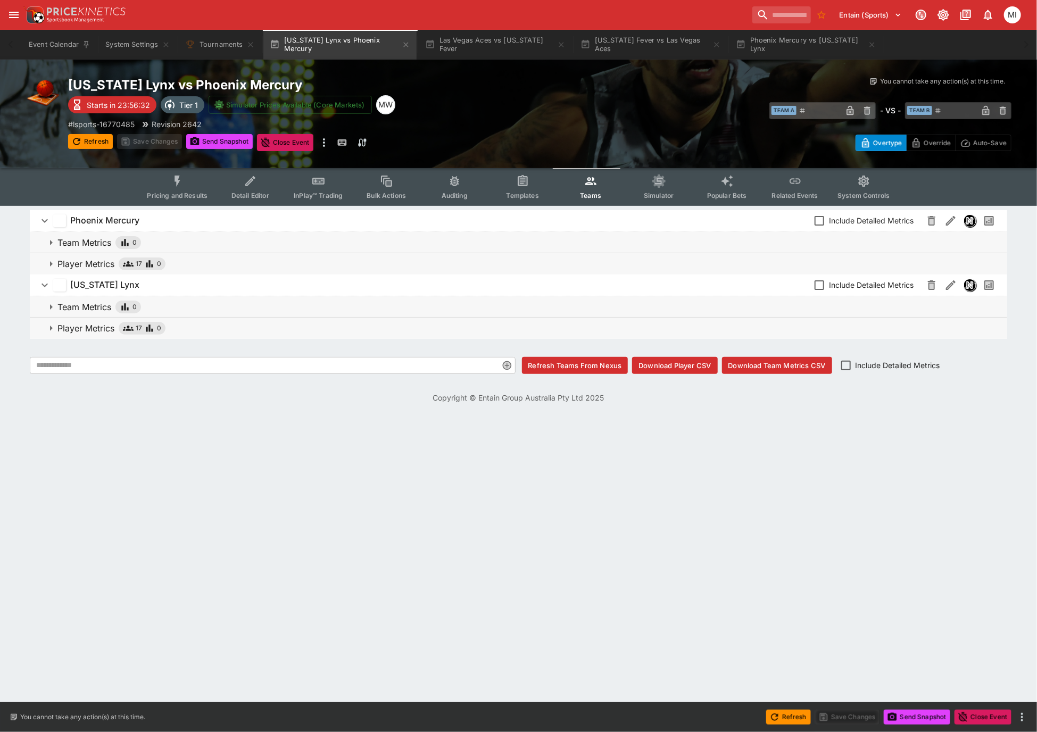
click at [101, 326] on p "Player Metrics" at bounding box center [85, 328] width 57 height 13
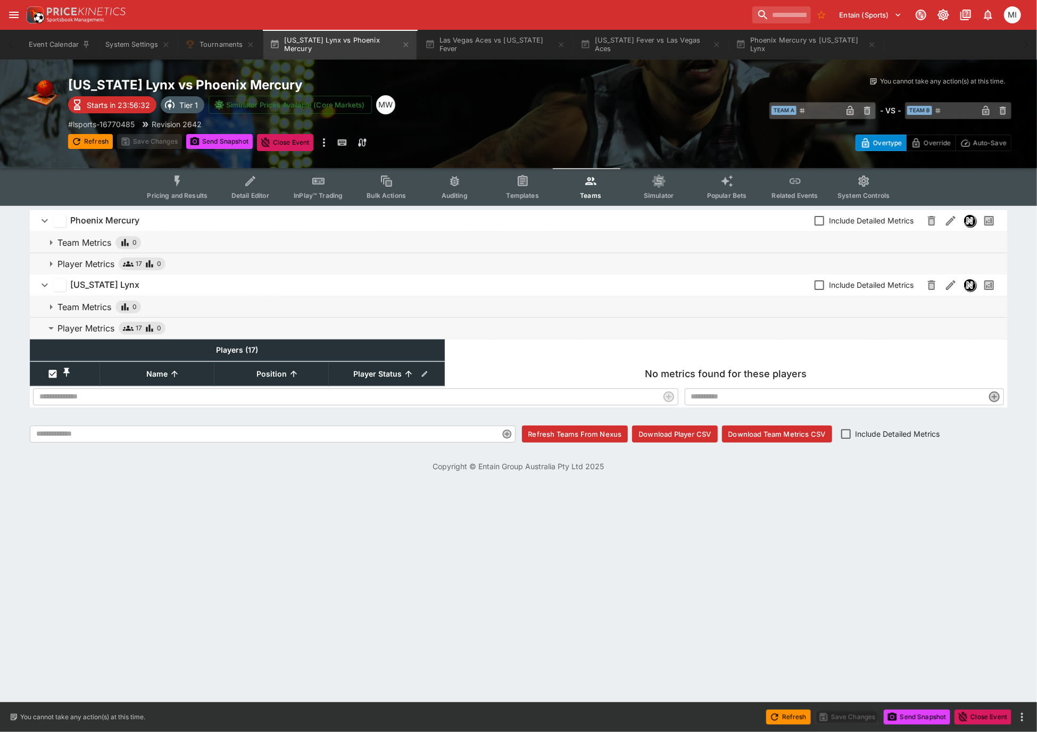
click at [96, 261] on p "Player Metrics" at bounding box center [85, 264] width 57 height 13
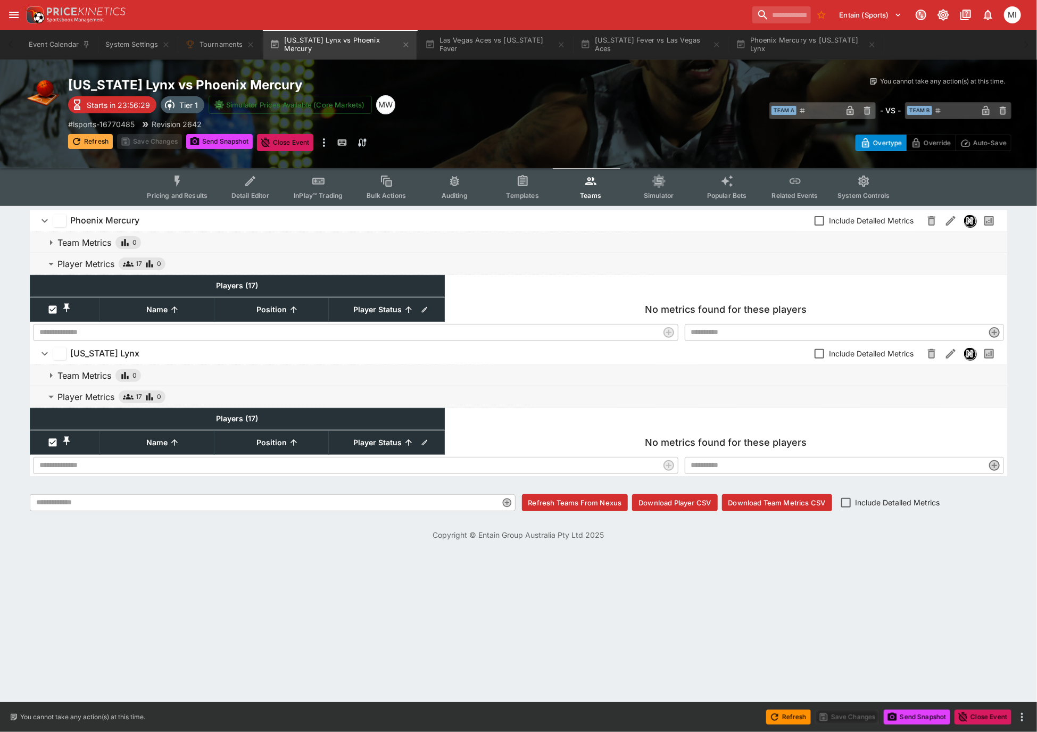
click at [85, 137] on button "Refresh" at bounding box center [90, 141] width 45 height 15
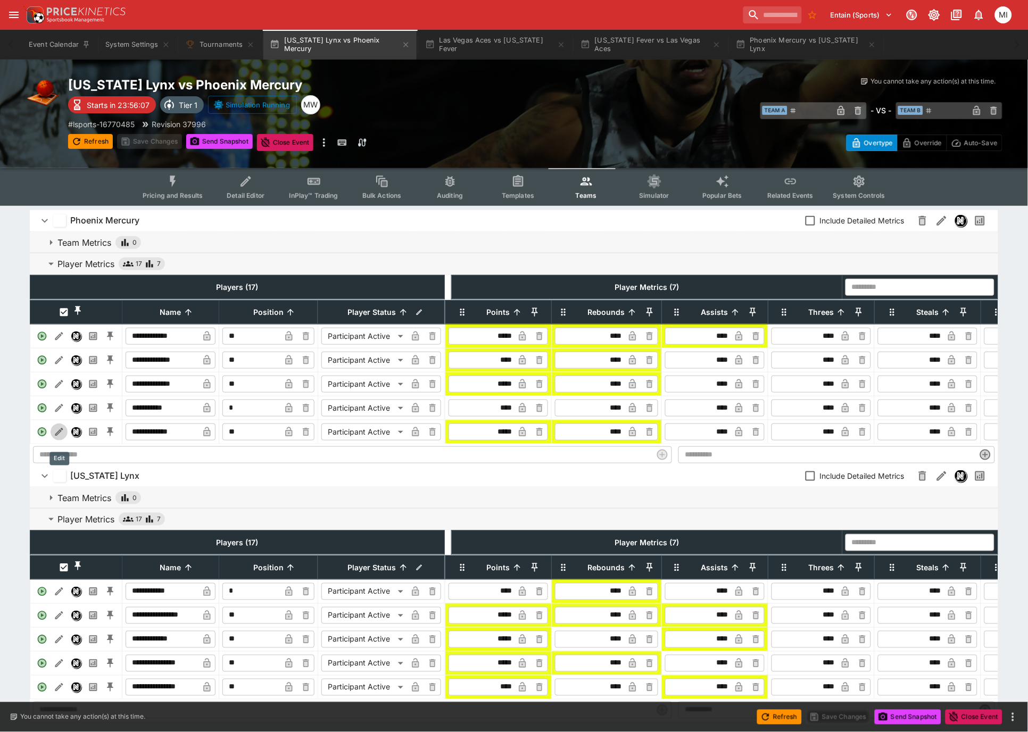
click at [51, 438] on button "Edit" at bounding box center [59, 432] width 17 height 17
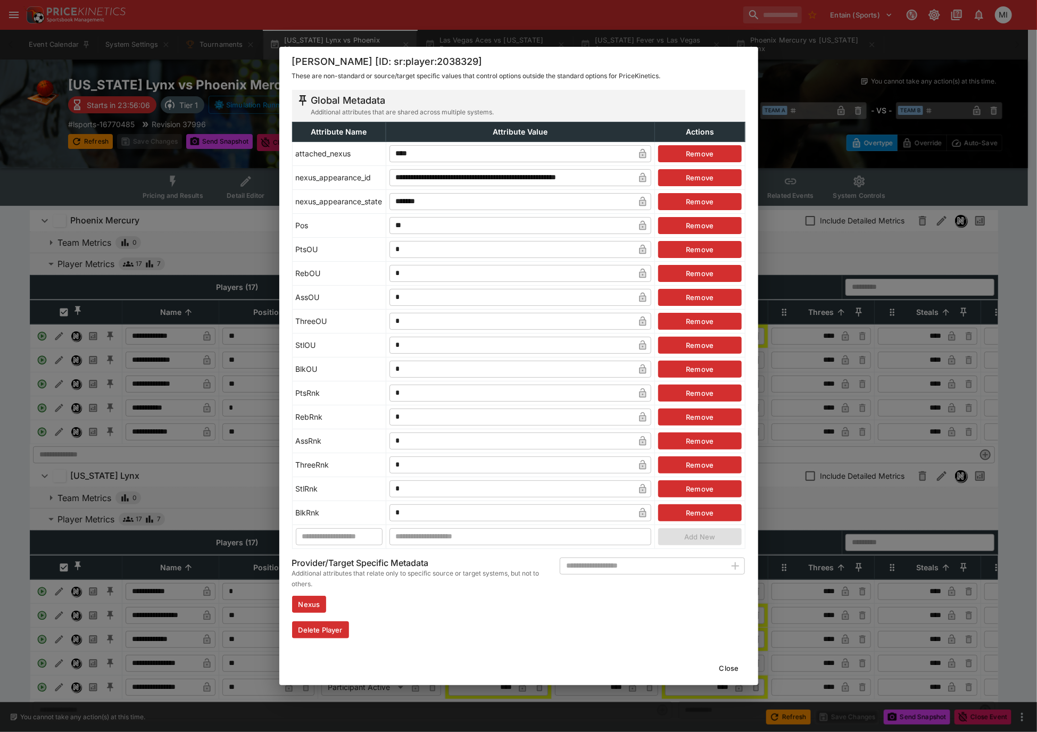
click at [400, 303] on input "*" at bounding box center [512, 296] width 245 height 17
type input "*"
click at [426, 326] on input "*" at bounding box center [512, 320] width 245 height 17
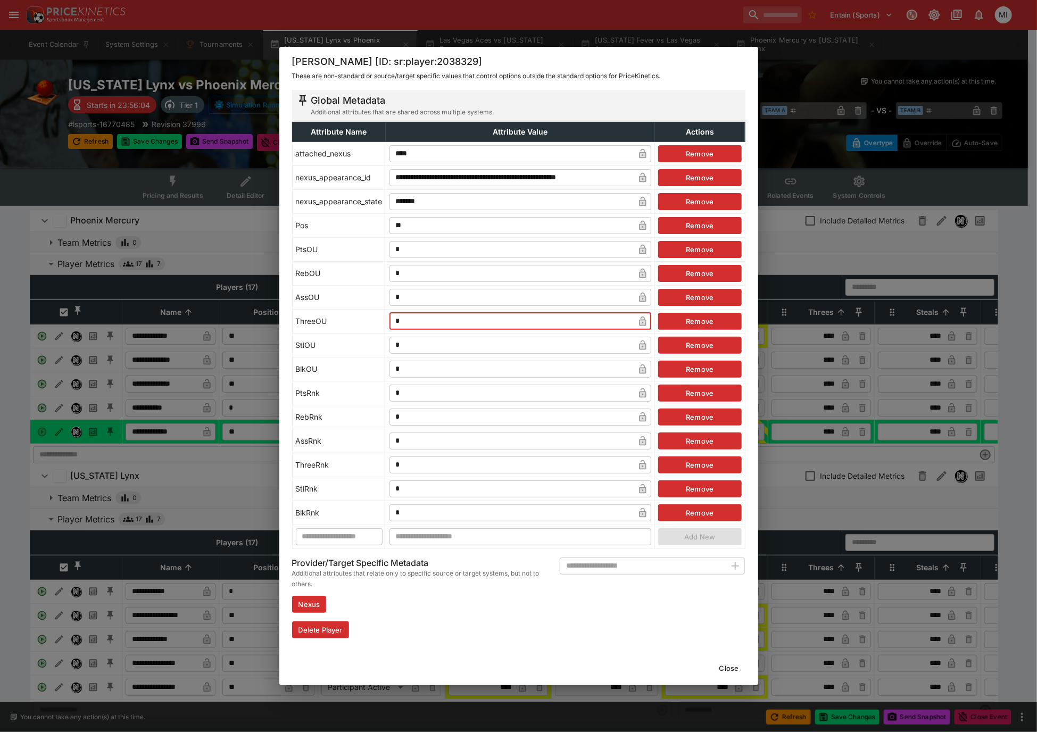
click at [11, 348] on div "**********" at bounding box center [518, 366] width 1037 height 732
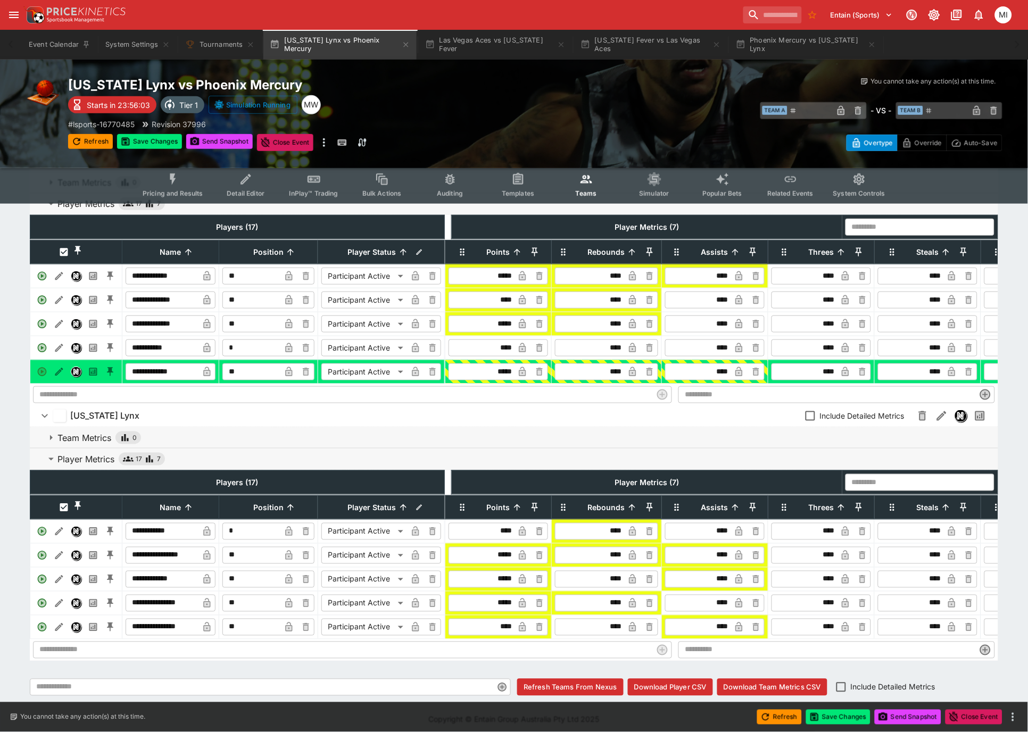
scroll to position [101, 0]
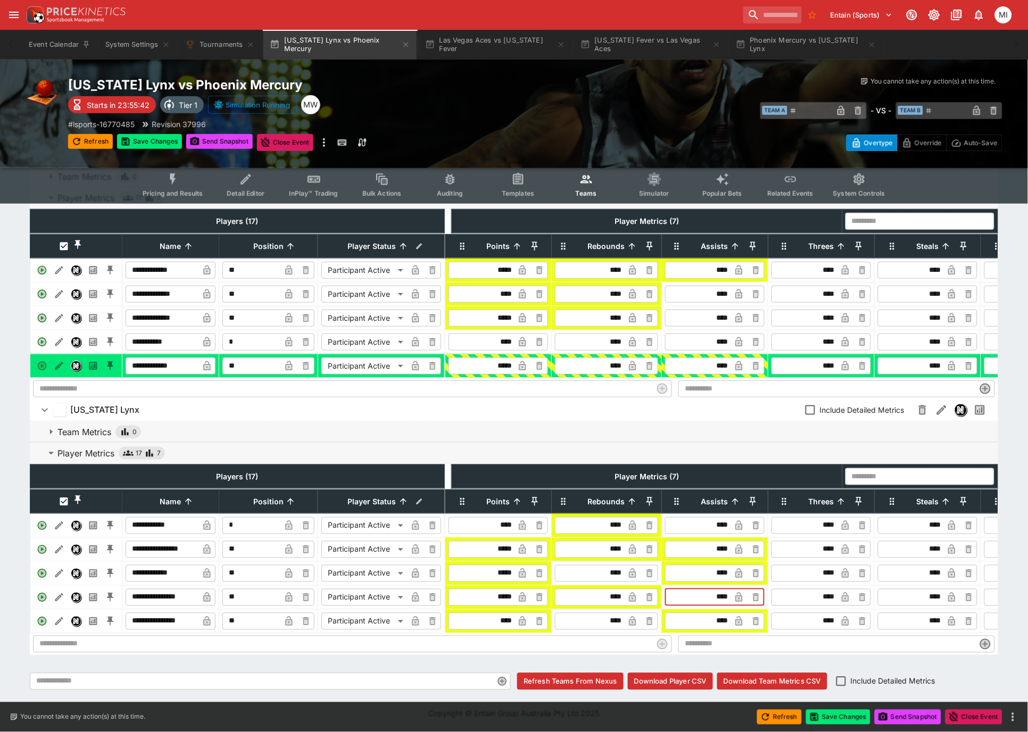
click at [727, 589] on input "****" at bounding box center [698, 597] width 63 height 17
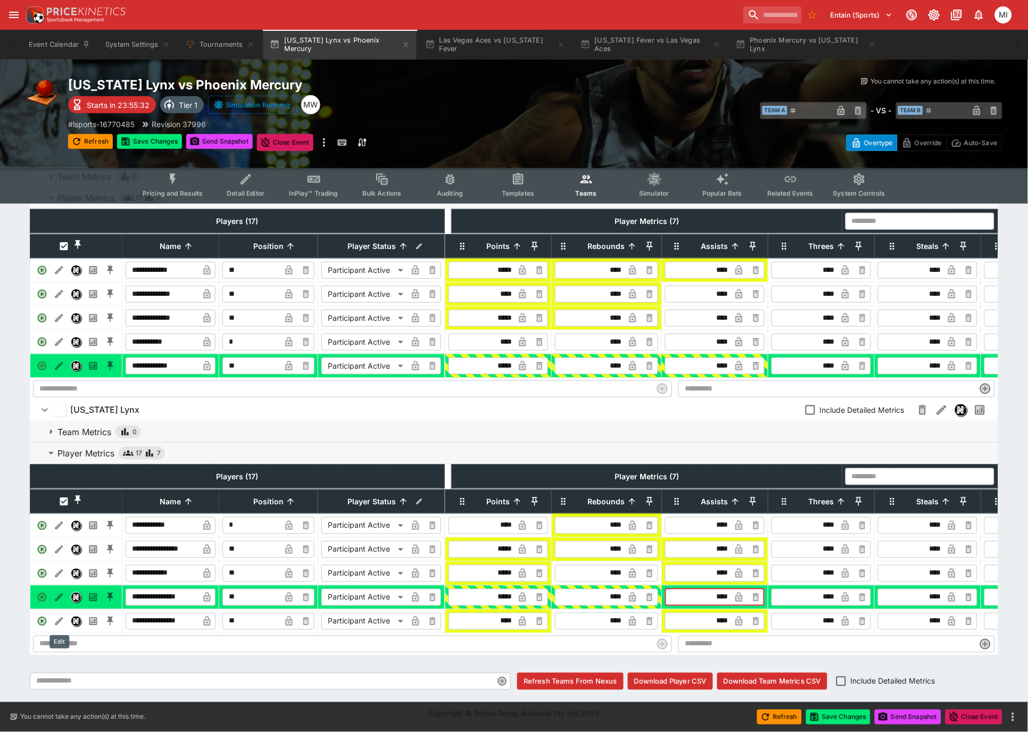
type input "****"
click at [59, 593] on icon "Edit" at bounding box center [59, 597] width 8 height 8
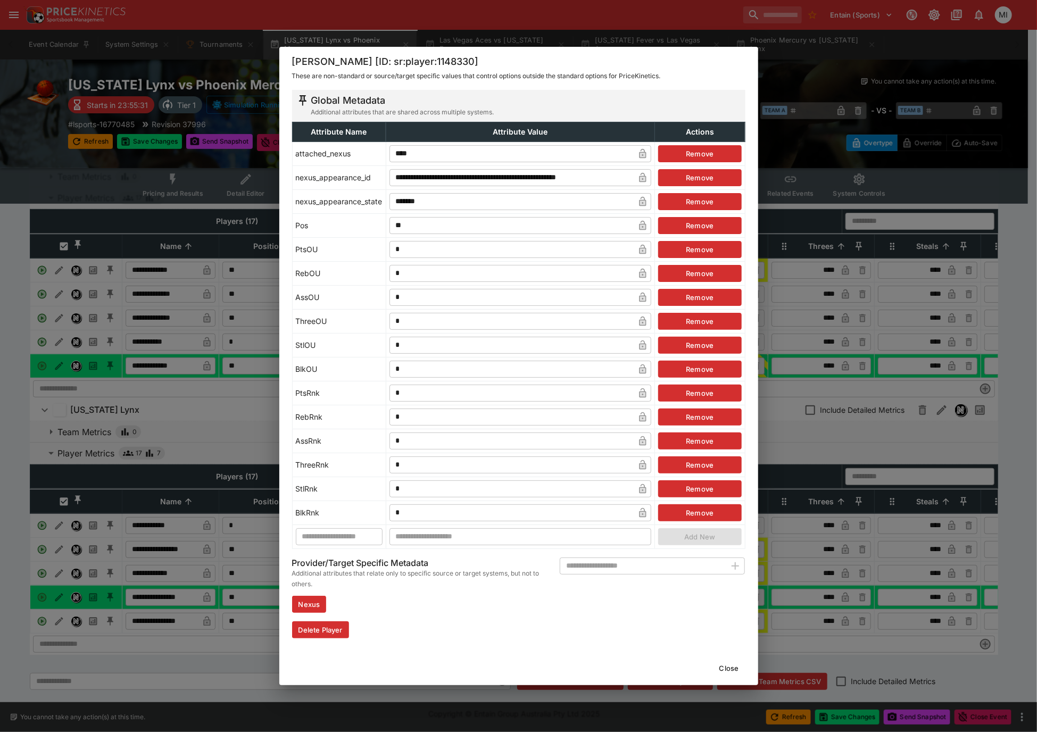
click at [413, 297] on input "*" at bounding box center [512, 296] width 245 height 17
type input "*"
click at [413, 326] on input "*" at bounding box center [512, 320] width 245 height 17
click at [19, 457] on div "**********" at bounding box center [518, 366] width 1037 height 732
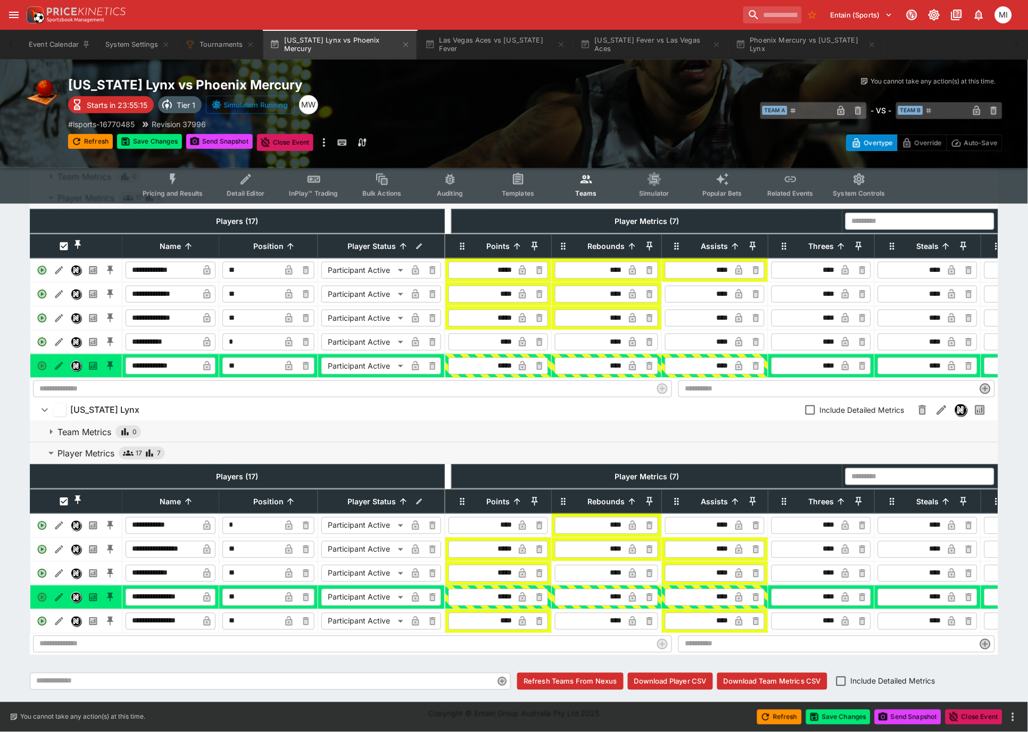
click at [508, 517] on input "****" at bounding box center [482, 525] width 63 height 17
type input "****"
click at [55, 521] on icon "Edit" at bounding box center [59, 525] width 8 height 8
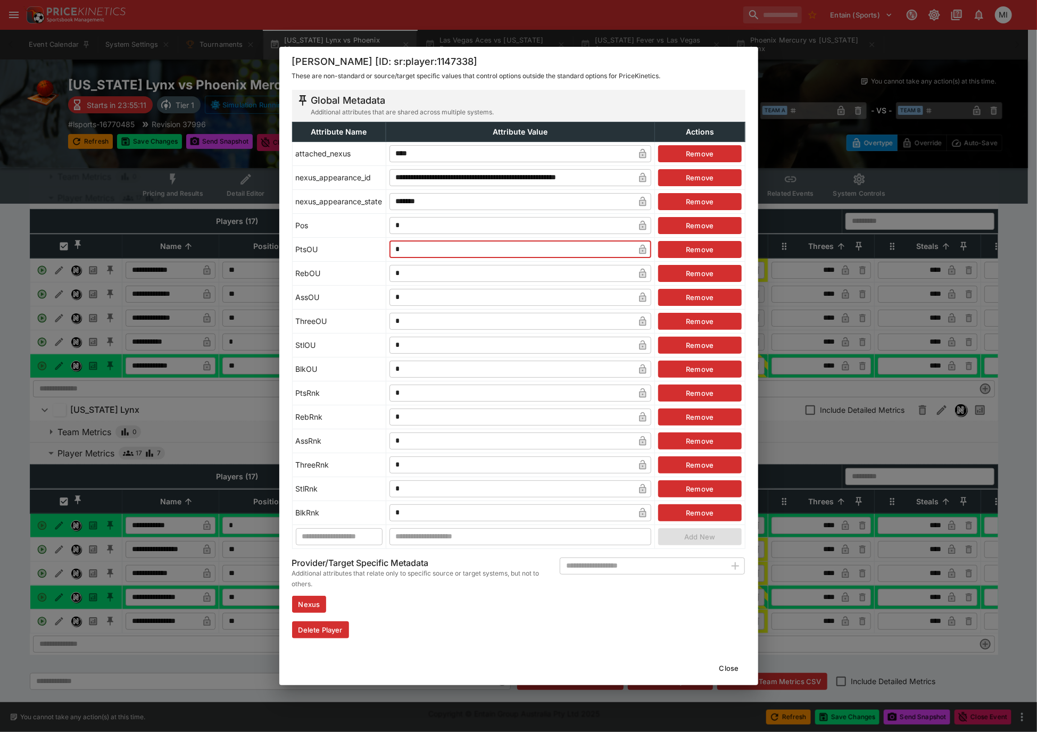
click at [413, 250] on input "*" at bounding box center [512, 249] width 245 height 17
type input "*"
click at [408, 296] on input "*" at bounding box center [512, 296] width 245 height 17
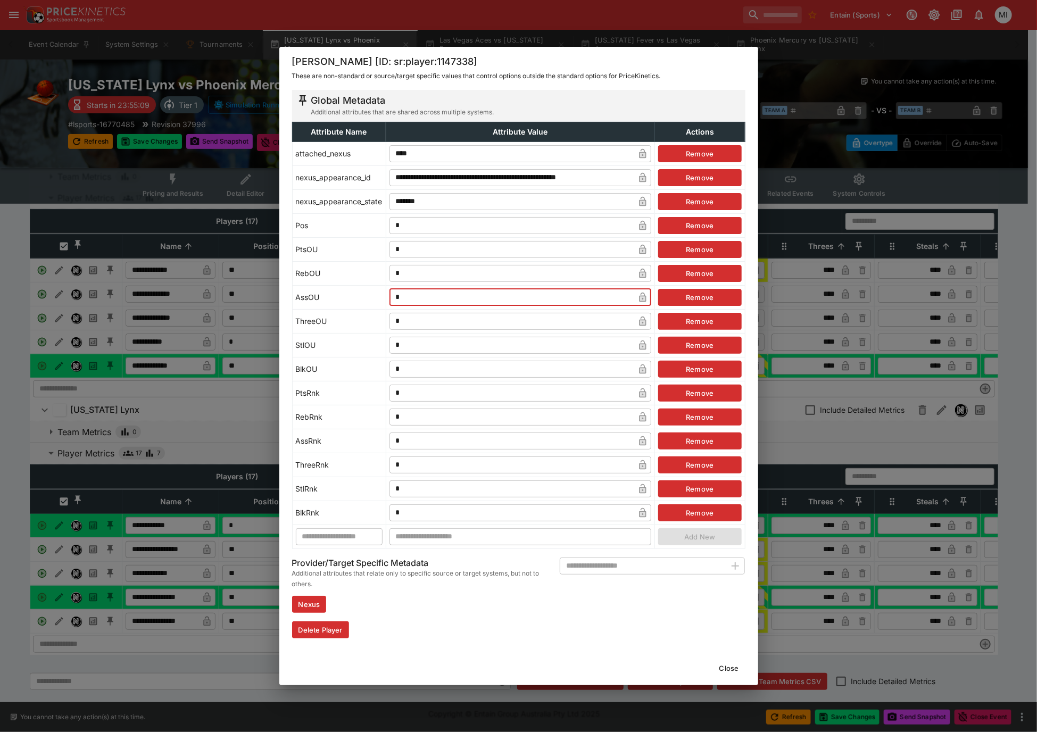
drag, startPoint x: 154, startPoint y: 164, endPoint x: 160, endPoint y: 151, distance: 14.0
click at [153, 164] on div "**********" at bounding box center [518, 366] width 1037 height 732
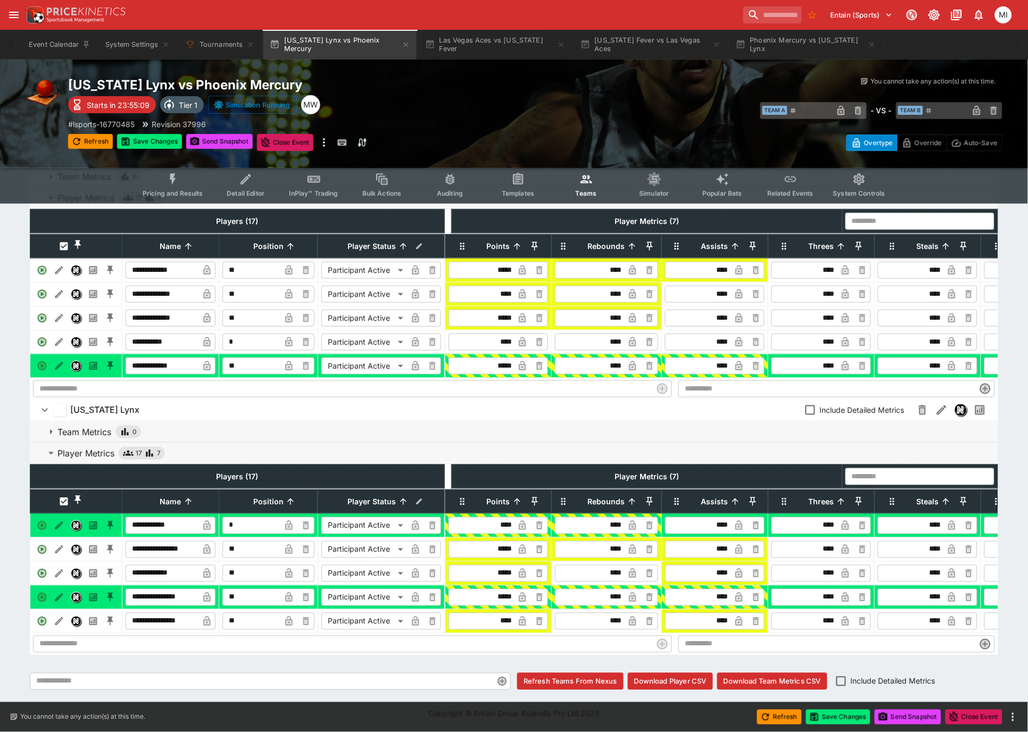
click at [162, 145] on button "Save Changes" at bounding box center [149, 141] width 65 height 15
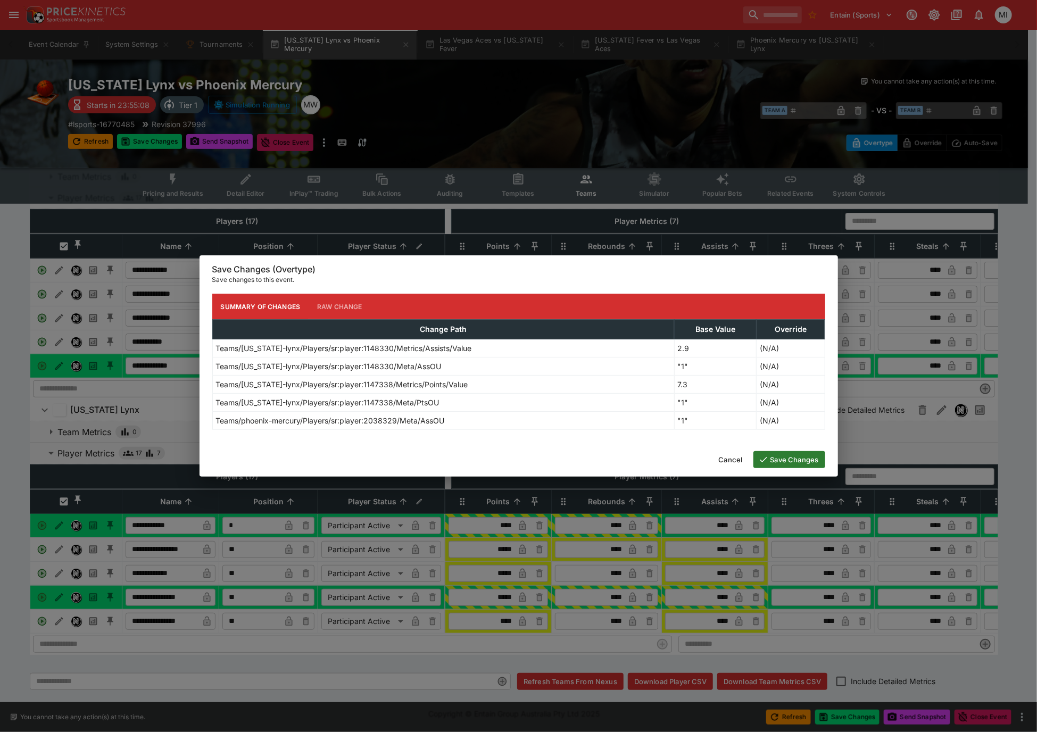
click at [771, 454] on button "Save Changes" at bounding box center [789, 459] width 72 height 17
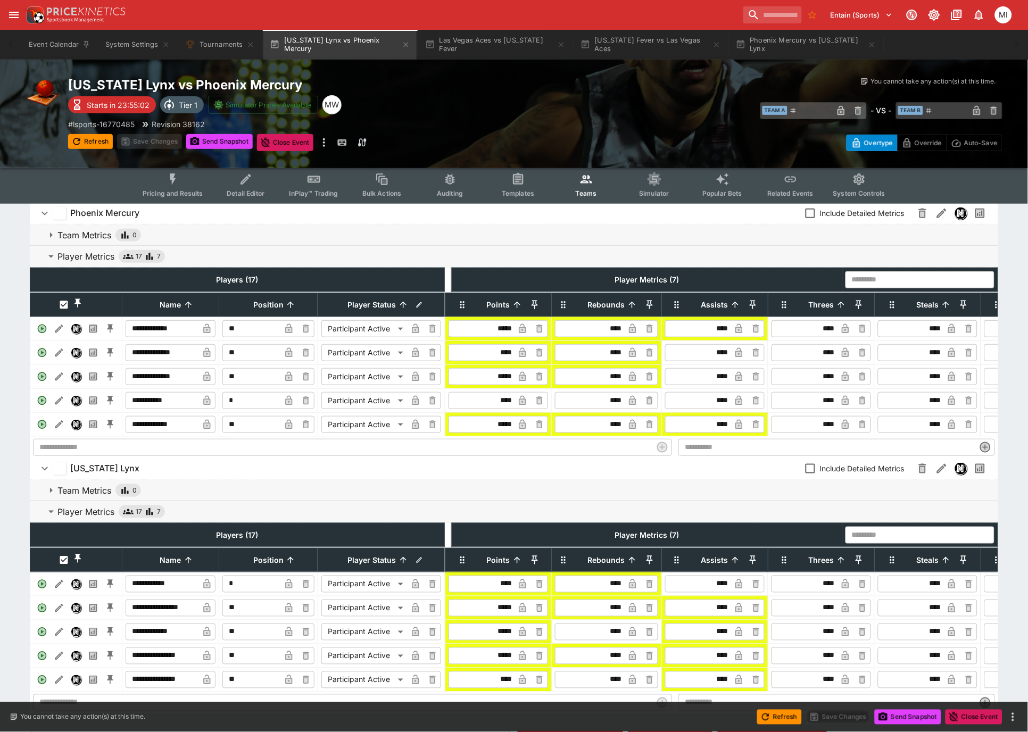
scroll to position [0, 0]
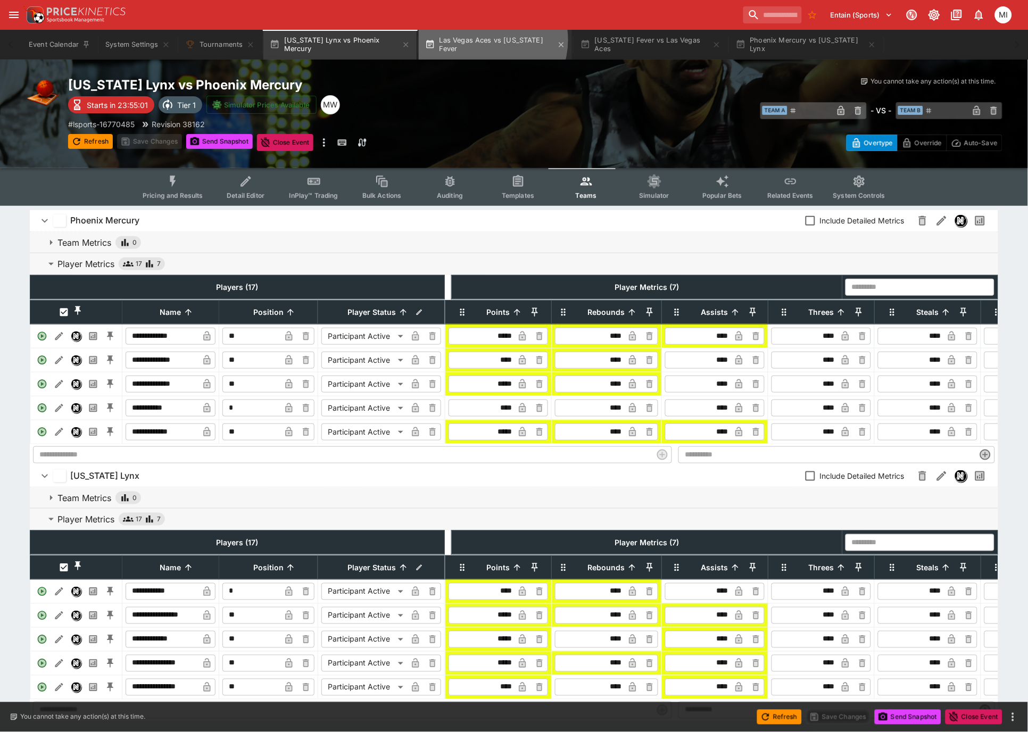
click at [489, 40] on button "Las Vegas Aces vs Indiana Fever" at bounding box center [495, 45] width 153 height 30
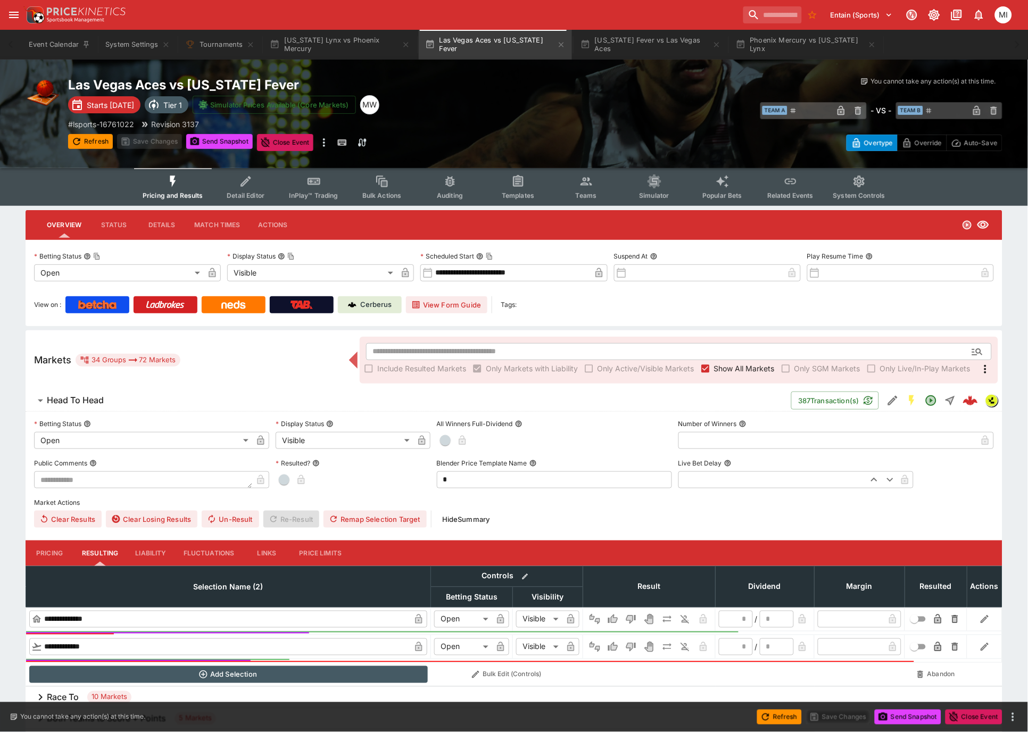
click at [591, 193] on span "Teams" at bounding box center [586, 196] width 21 height 8
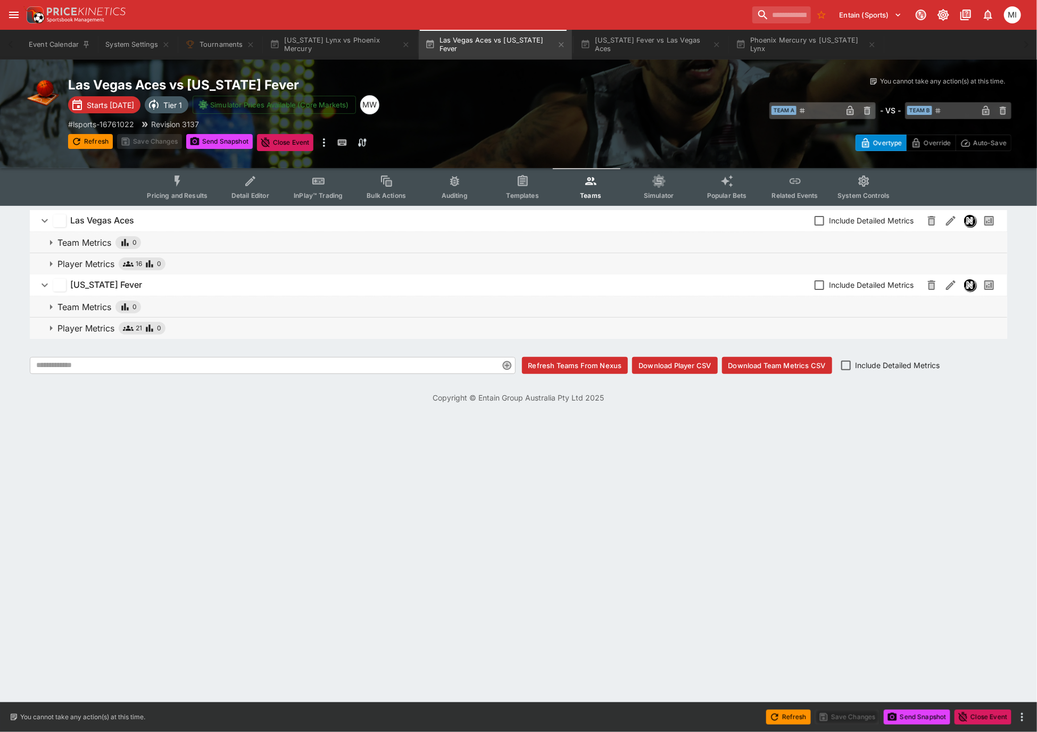
click at [92, 323] on p "Player Metrics" at bounding box center [85, 328] width 57 height 13
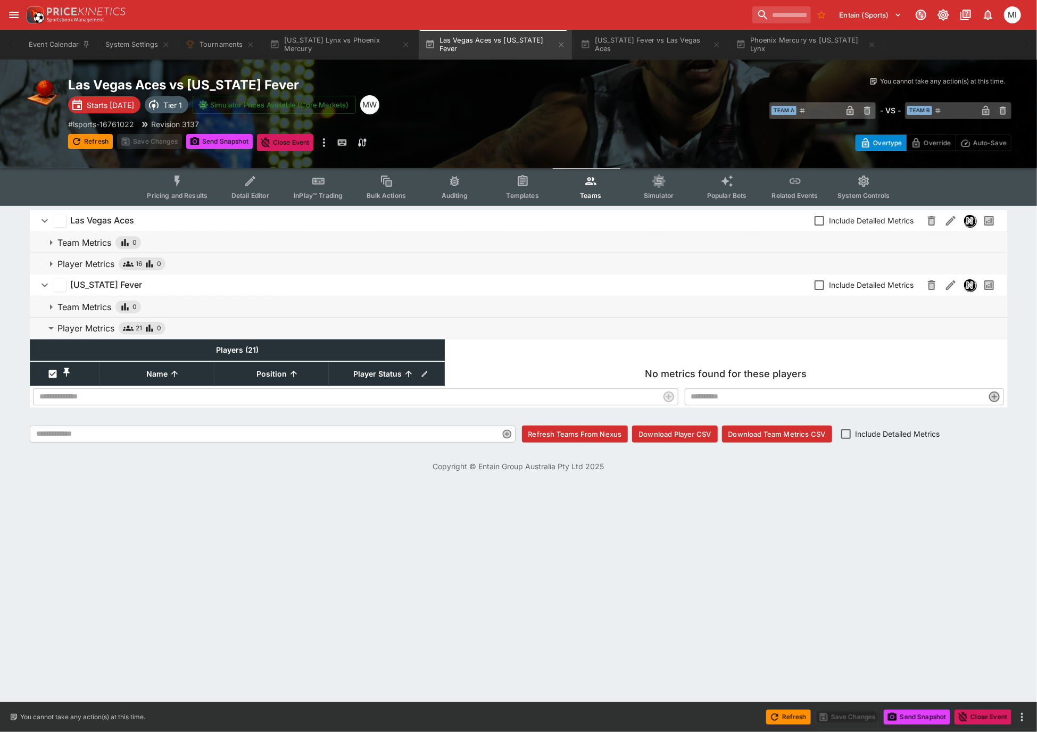
click at [88, 262] on p "Player Metrics" at bounding box center [85, 264] width 57 height 13
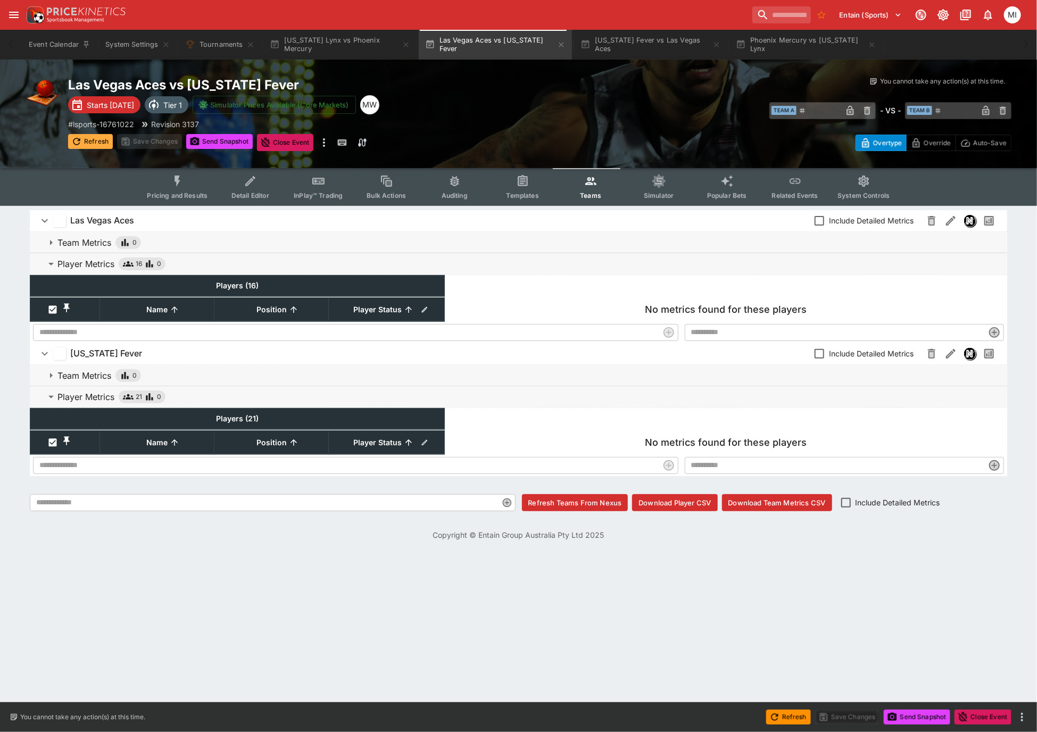
click at [95, 143] on button "Refresh" at bounding box center [90, 141] width 45 height 15
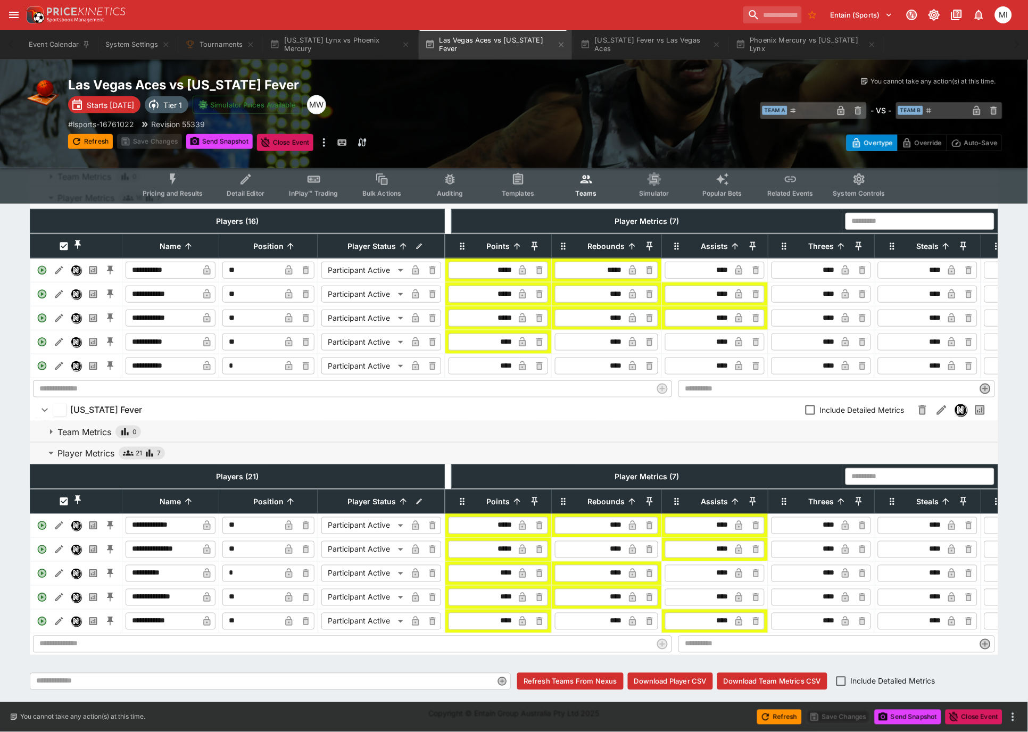
scroll to position [101, 0]
click at [60, 265] on icon "Edit" at bounding box center [59, 270] width 11 height 11
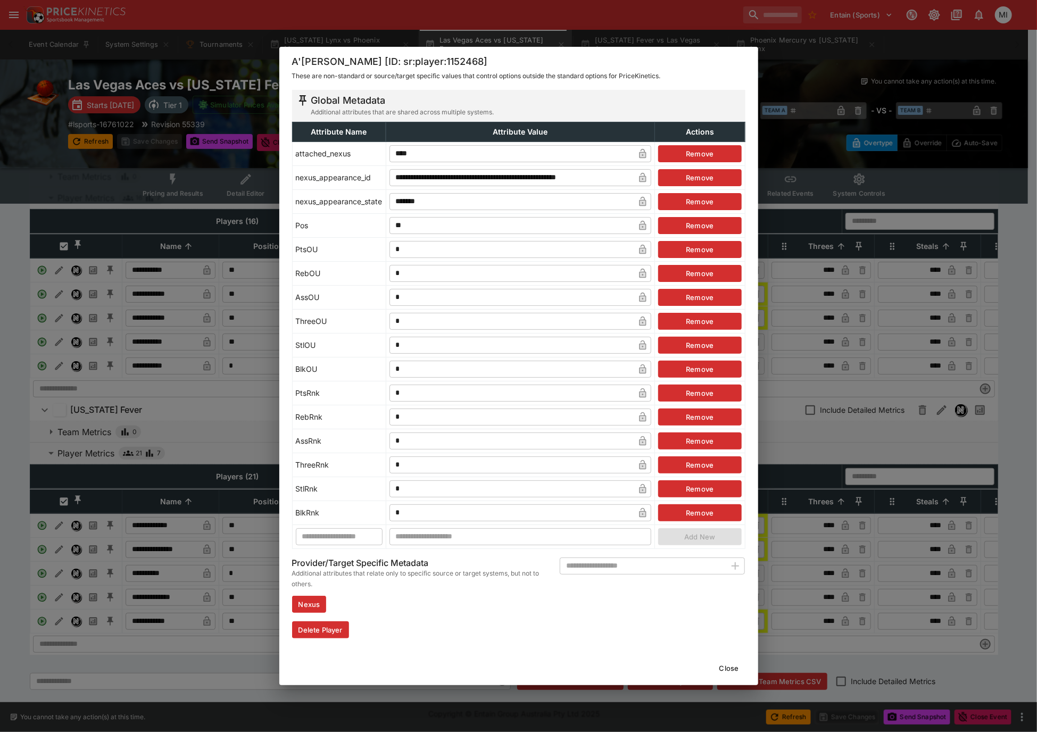
click at [401, 294] on input "*" at bounding box center [512, 296] width 245 height 17
type input "*"
click at [410, 317] on input "*" at bounding box center [512, 320] width 245 height 17
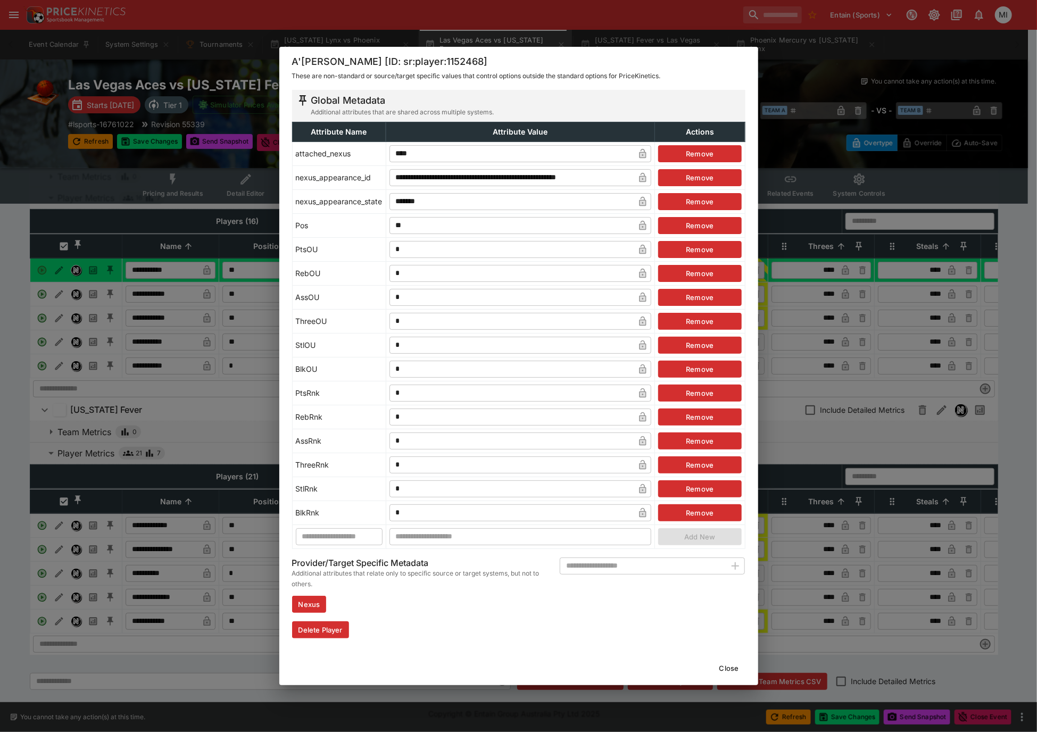
click at [151, 160] on div "**********" at bounding box center [518, 366] width 1037 height 732
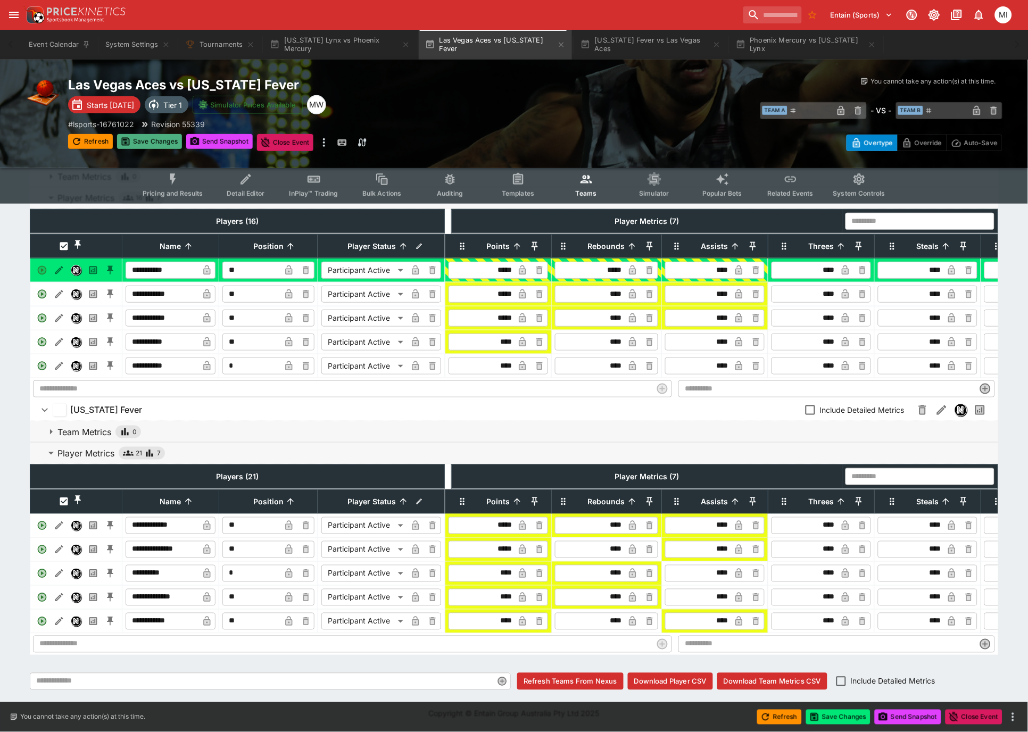
click at [157, 140] on button "Save Changes" at bounding box center [149, 141] width 65 height 15
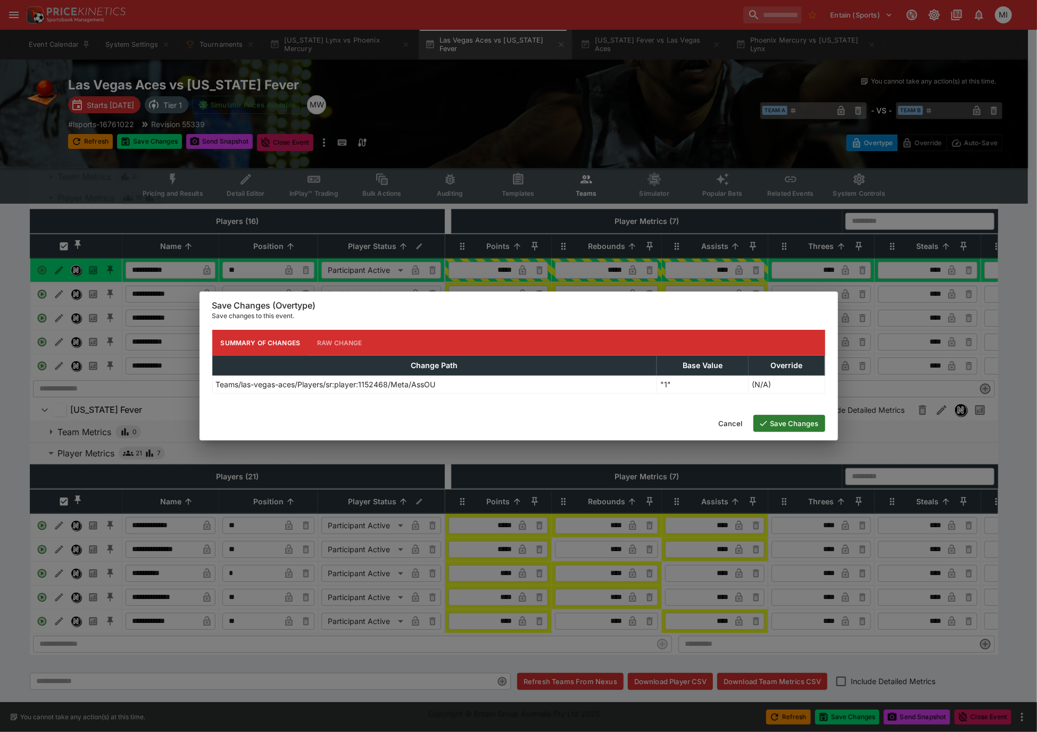
click at [781, 423] on button "Save Changes" at bounding box center [789, 423] width 72 height 17
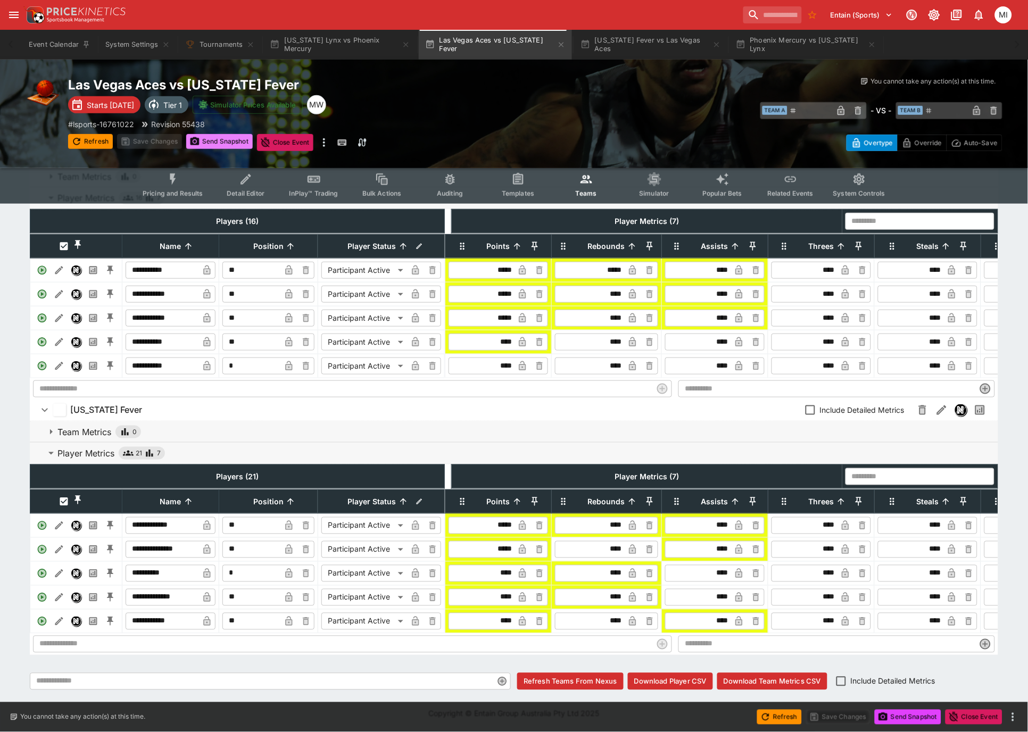
click at [223, 142] on button "Send Snapshot" at bounding box center [219, 141] width 67 height 15
